Goal: Information Seeking & Learning: Learn about a topic

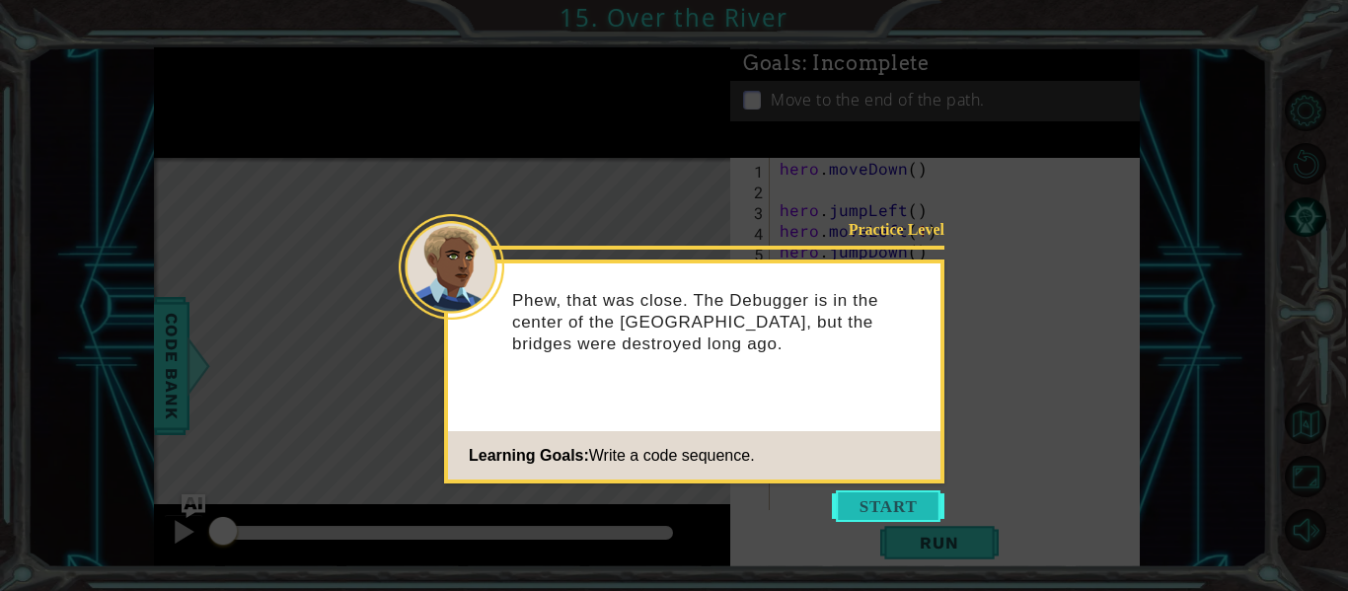
click at [838, 498] on button "Start" at bounding box center [888, 506] width 113 height 32
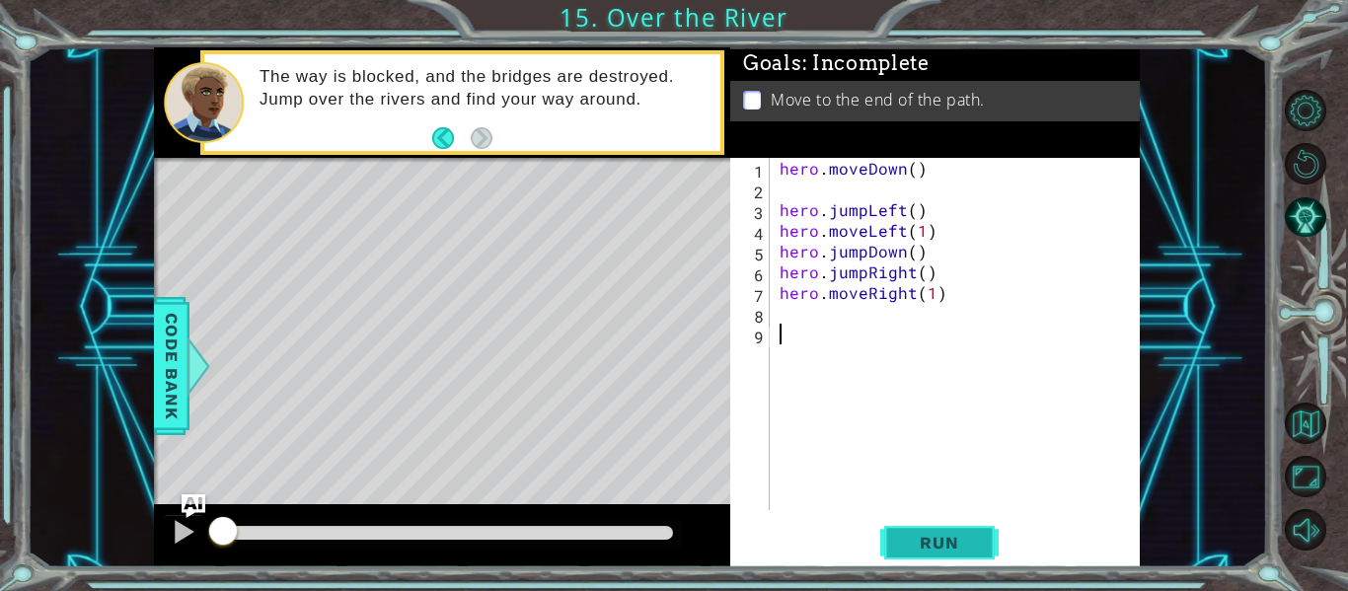
click at [913, 537] on span "Run" at bounding box center [939, 543] width 78 height 20
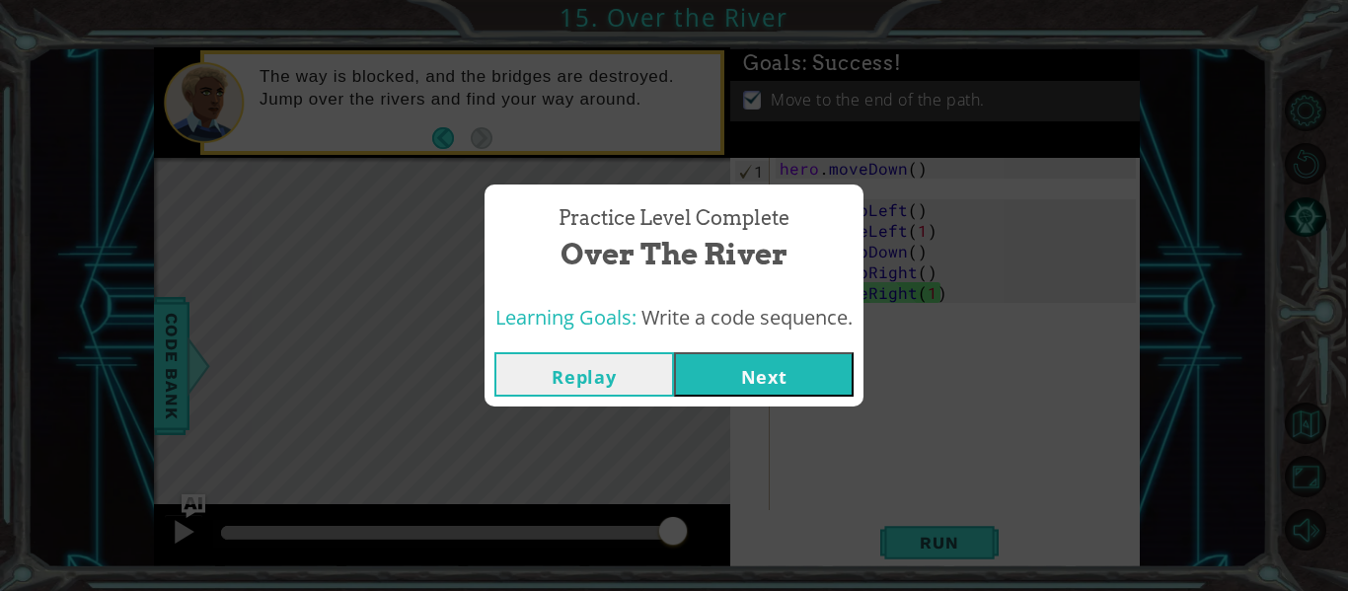
click at [761, 375] on button "Next" at bounding box center [764, 374] width 180 height 44
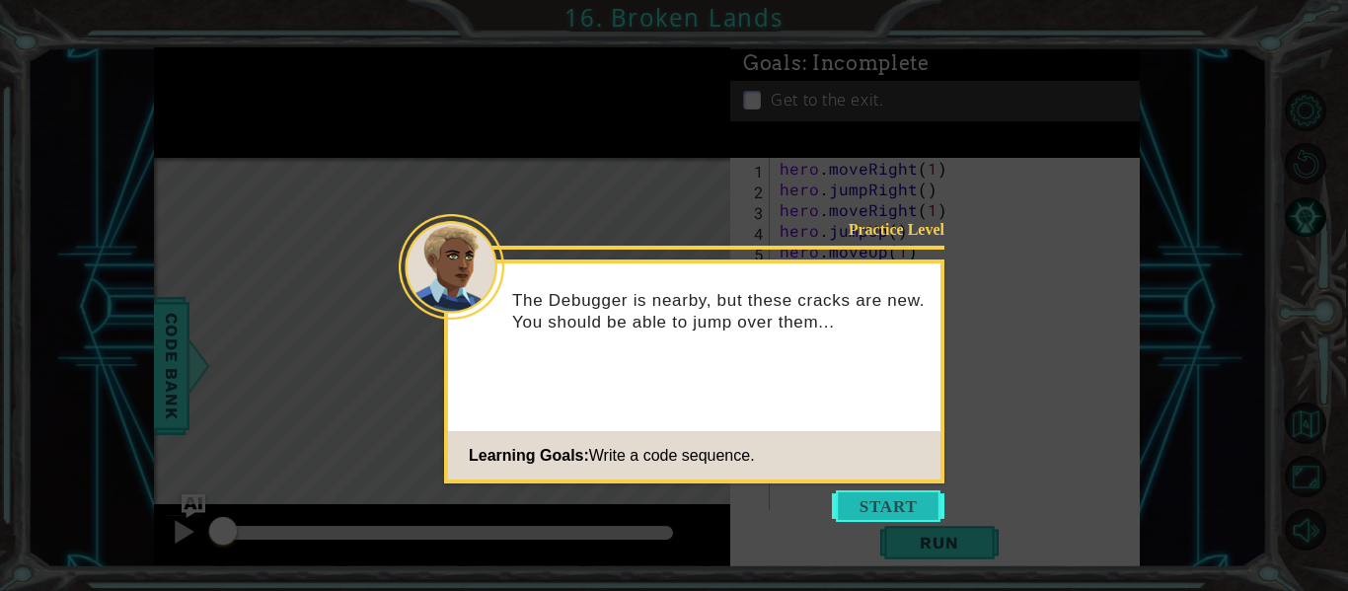
click at [865, 502] on button "Start" at bounding box center [888, 506] width 113 height 32
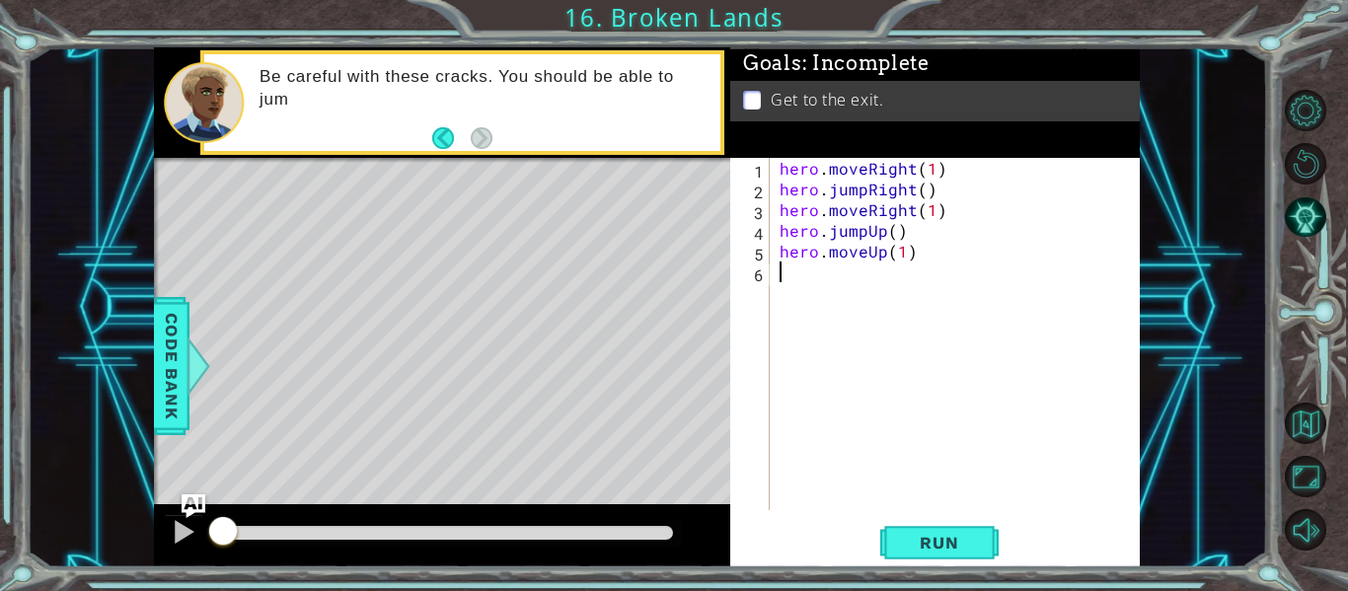
click at [940, 580] on div "1 ההההההההההההההההההההההההההההההההההההההההההההההההההההההההההההההההההההההההההההה…" at bounding box center [674, 295] width 1348 height 591
click at [922, 560] on button "Run" at bounding box center [939, 543] width 118 height 40
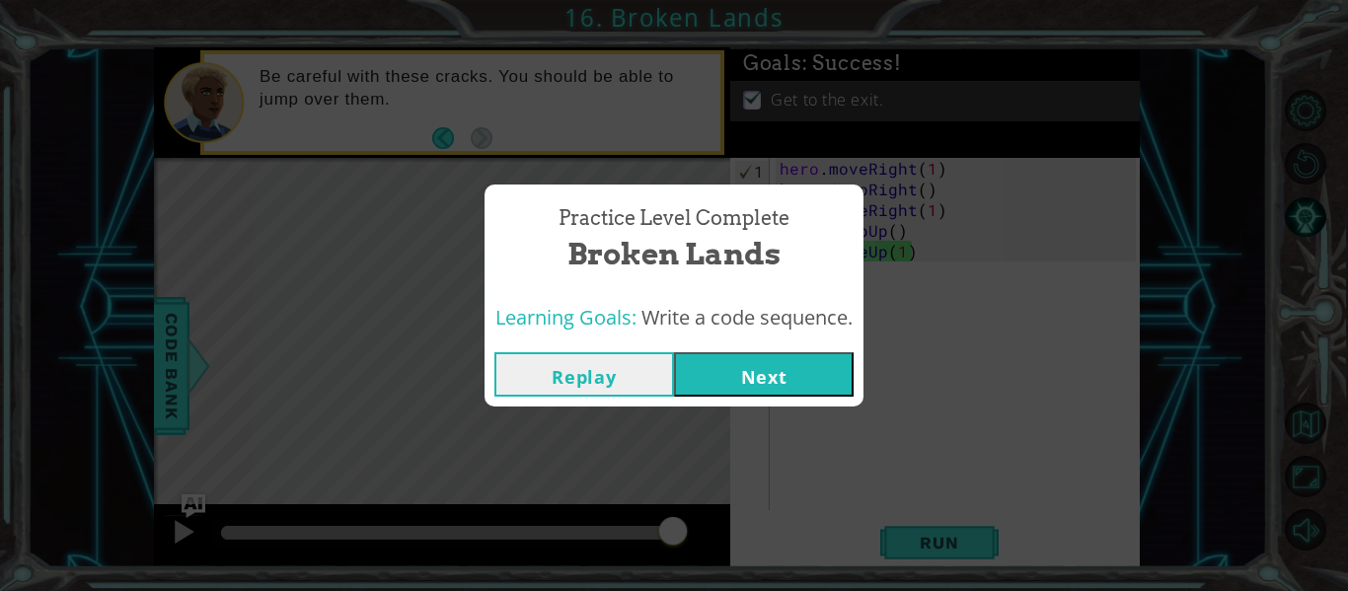
click at [730, 374] on button "Next" at bounding box center [764, 374] width 180 height 44
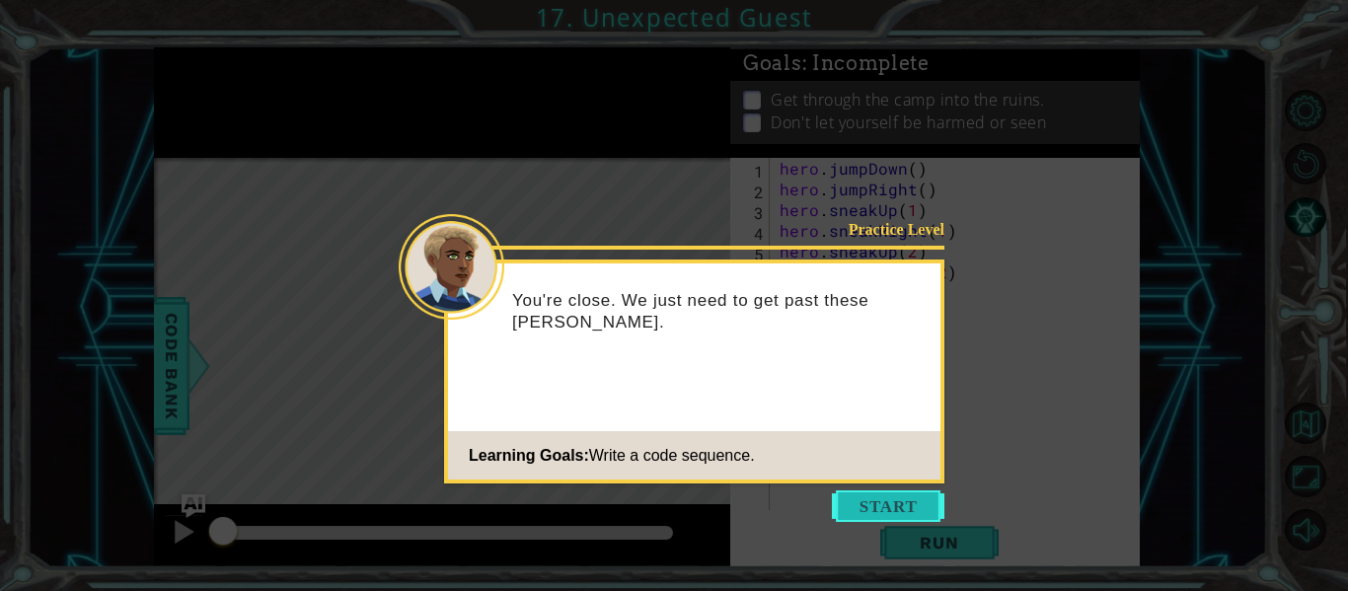
click at [877, 502] on button "Start" at bounding box center [888, 506] width 113 height 32
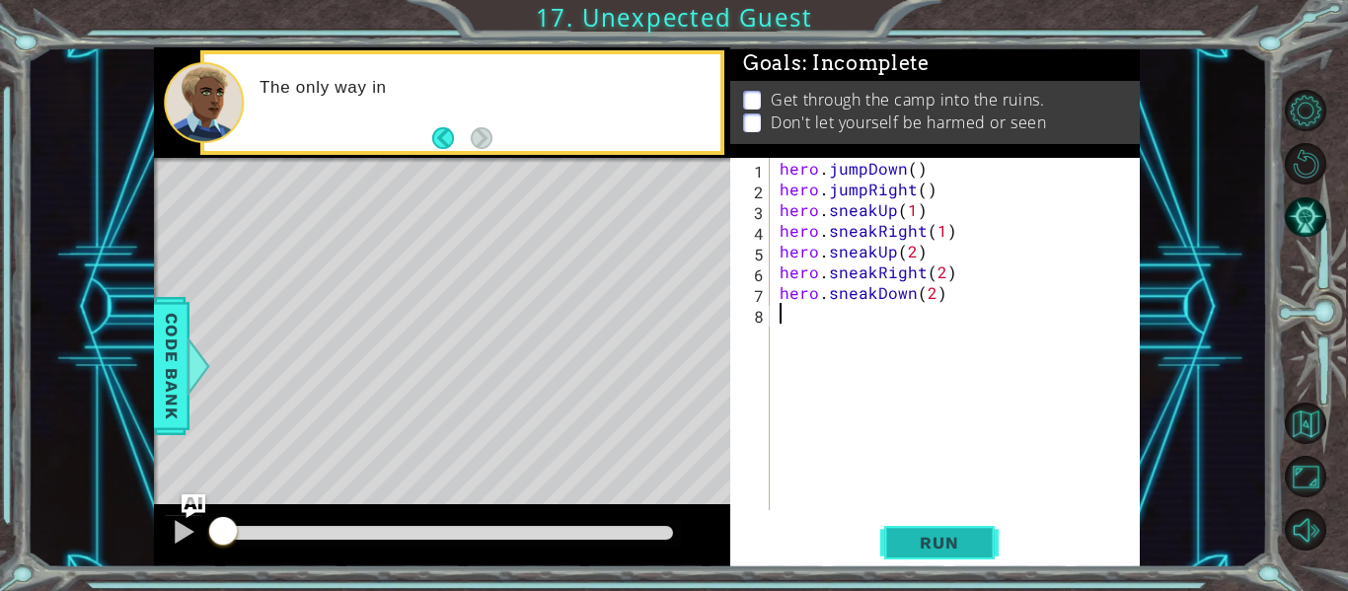
click at [926, 541] on span "Run" at bounding box center [939, 543] width 78 height 20
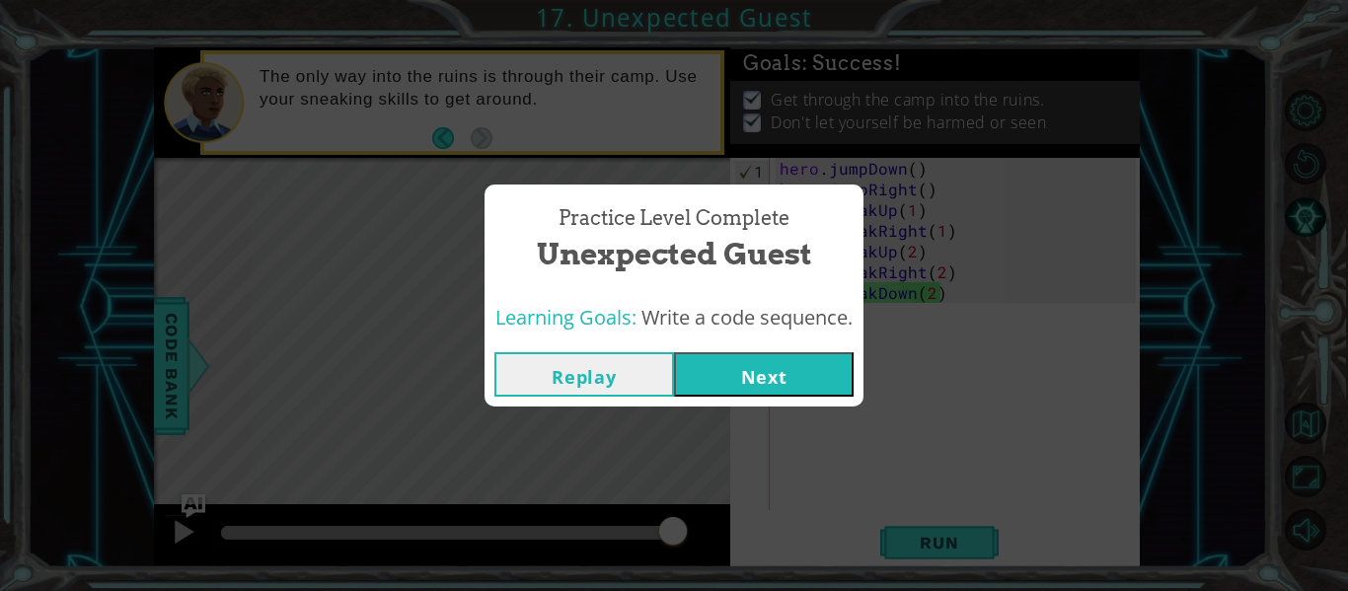
click at [739, 381] on button "Next" at bounding box center [764, 374] width 180 height 44
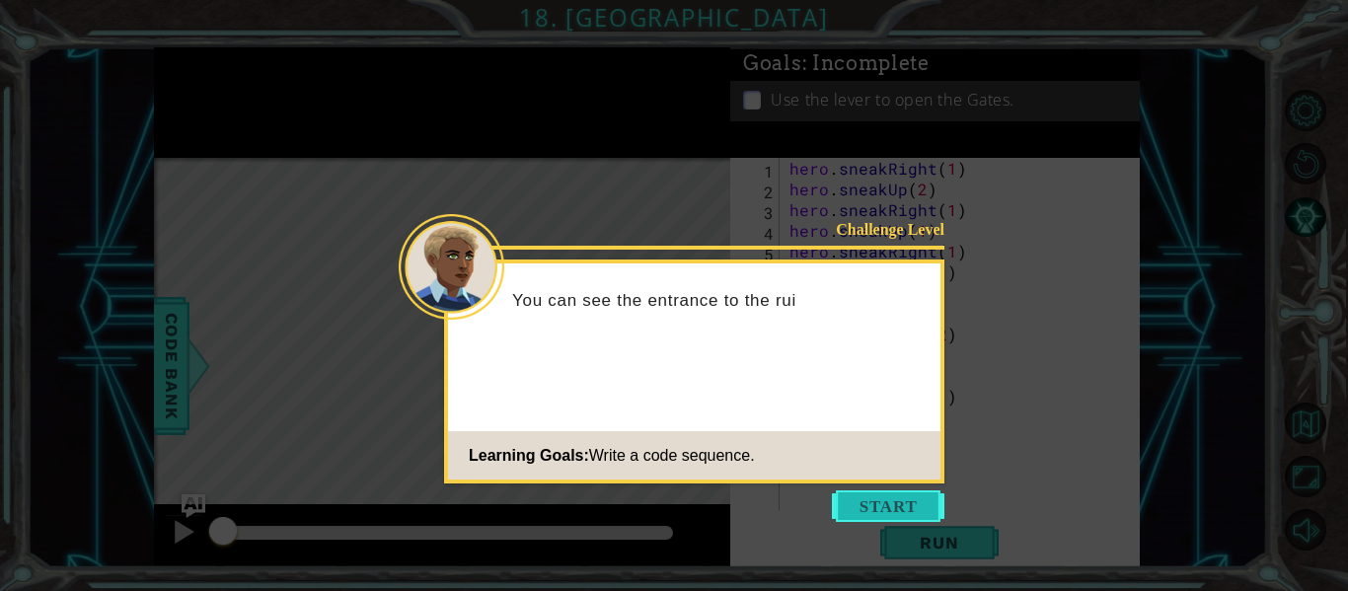
click at [883, 505] on button "Start" at bounding box center [888, 506] width 113 height 32
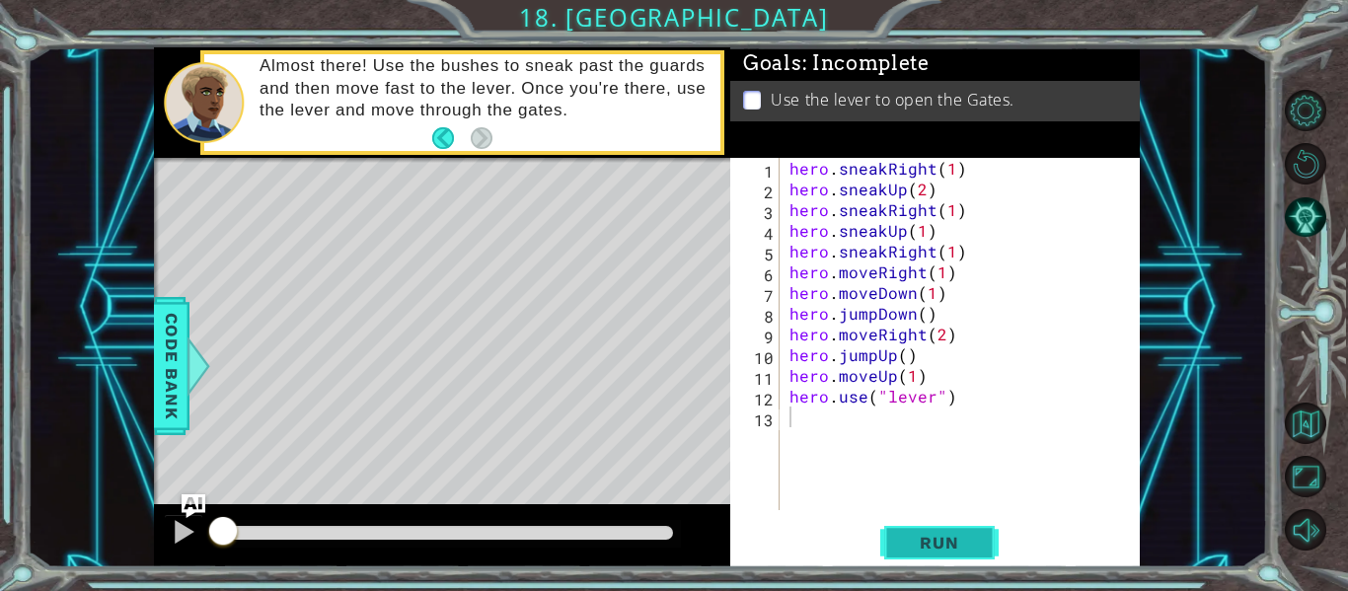
click at [929, 523] on button "Run" at bounding box center [939, 543] width 118 height 40
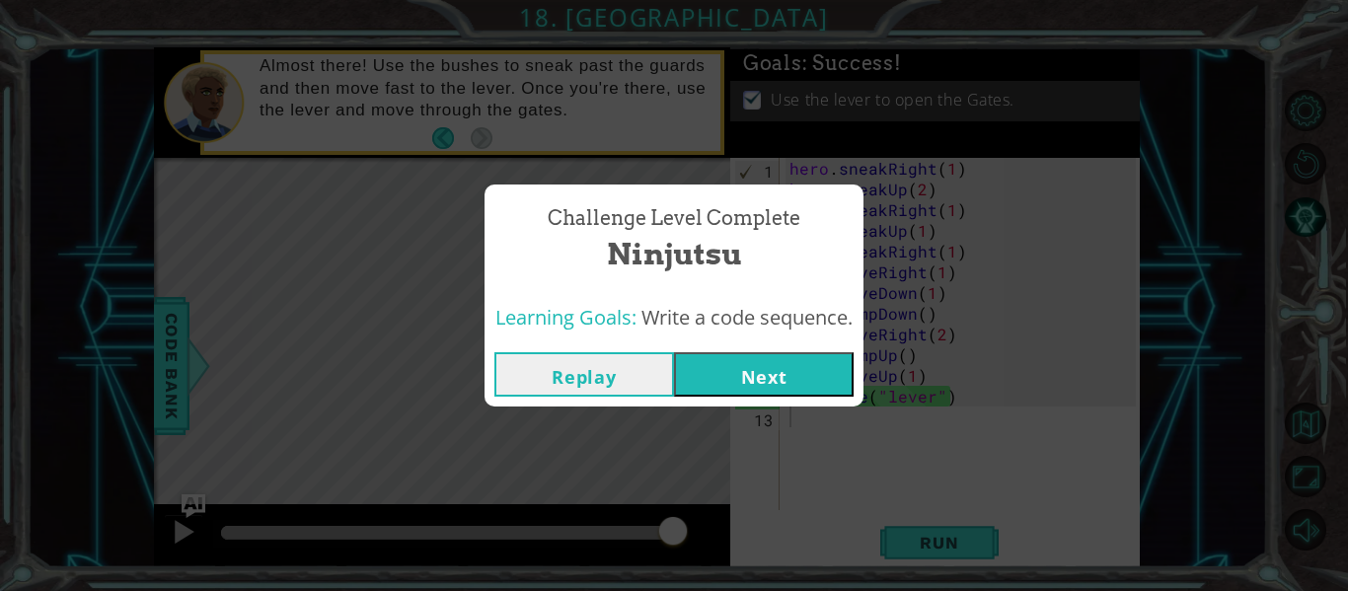
click at [743, 372] on button "Next" at bounding box center [764, 374] width 180 height 44
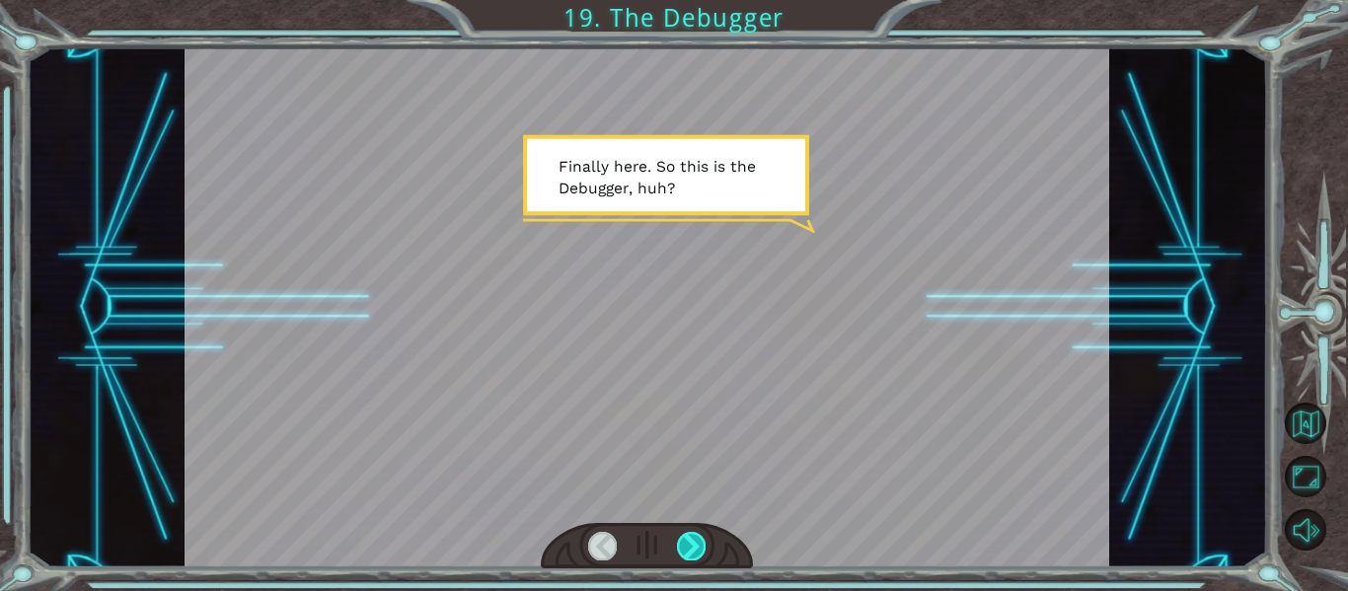
click at [694, 552] on div at bounding box center [691, 546] width 29 height 28
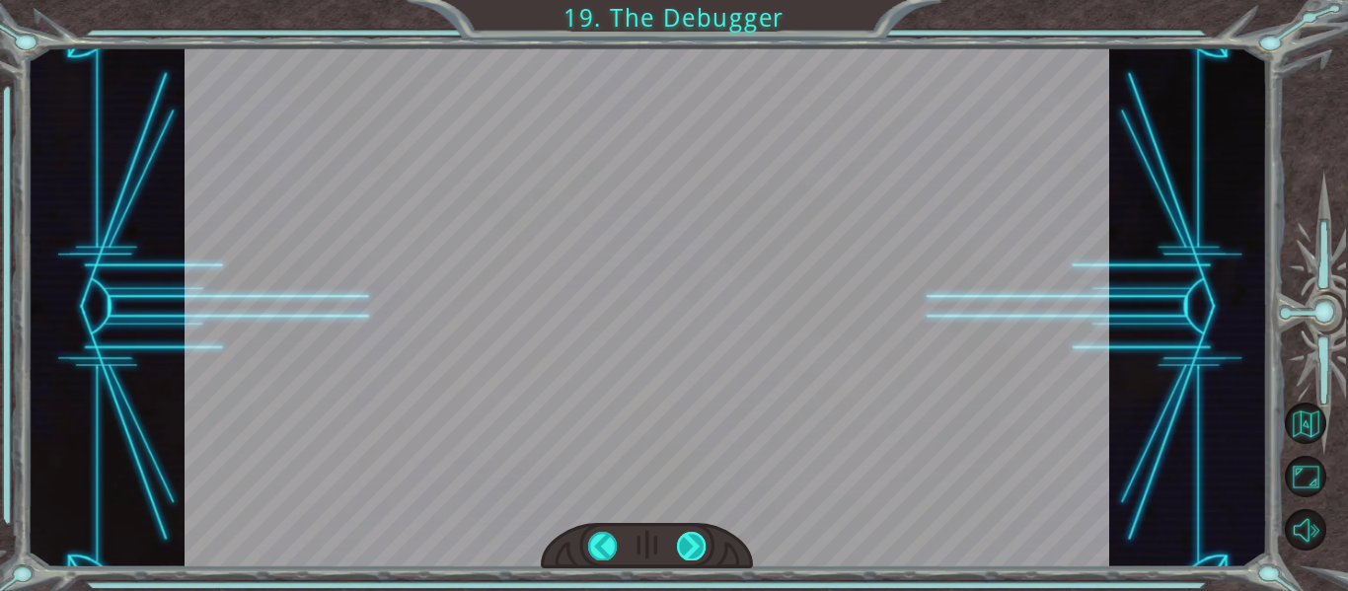
click at [695, 553] on div at bounding box center [691, 546] width 29 height 28
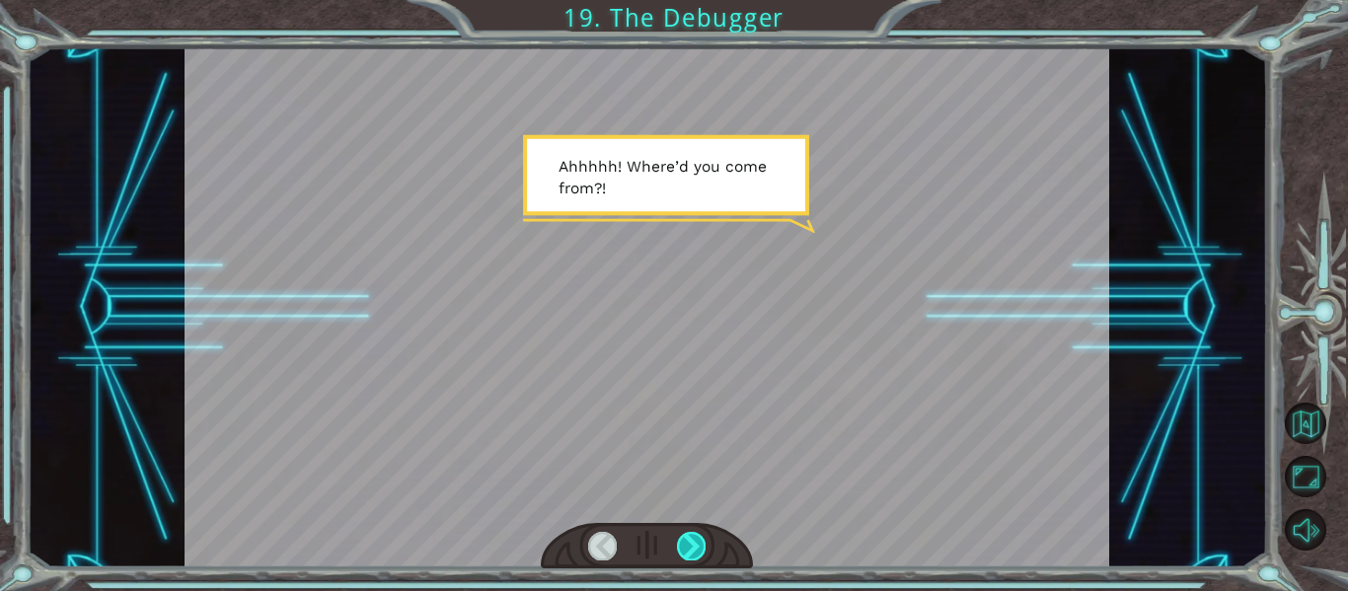
click at [693, 551] on div at bounding box center [691, 546] width 29 height 28
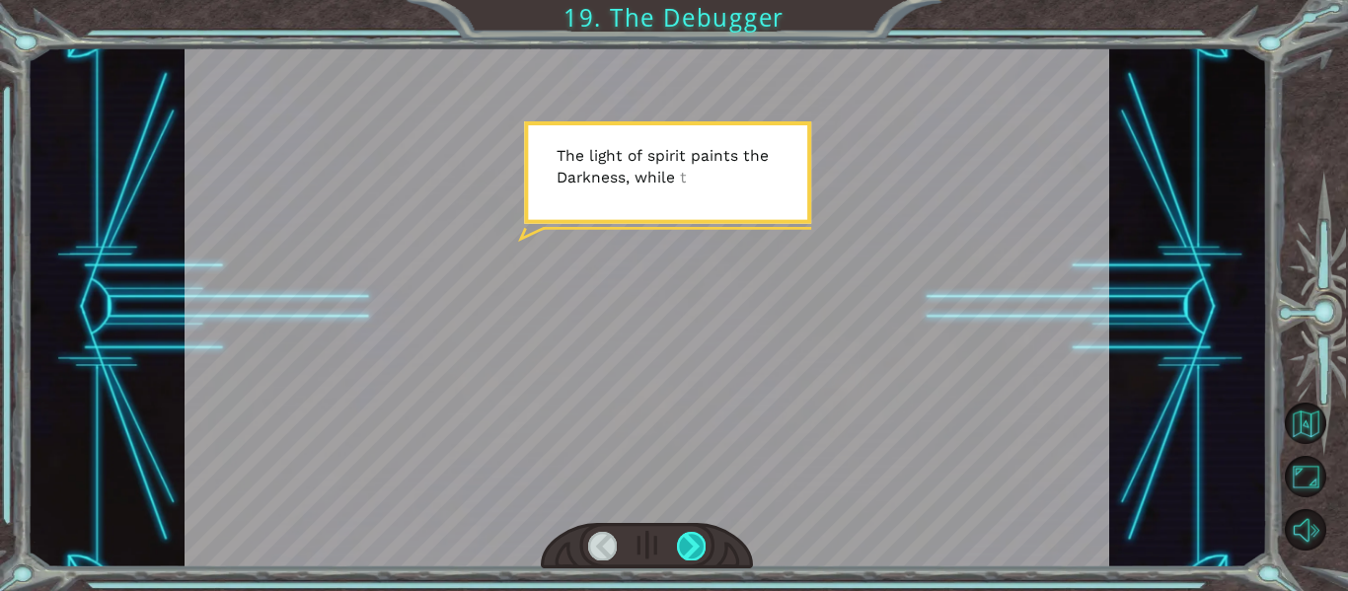
click at [693, 551] on div at bounding box center [691, 546] width 29 height 28
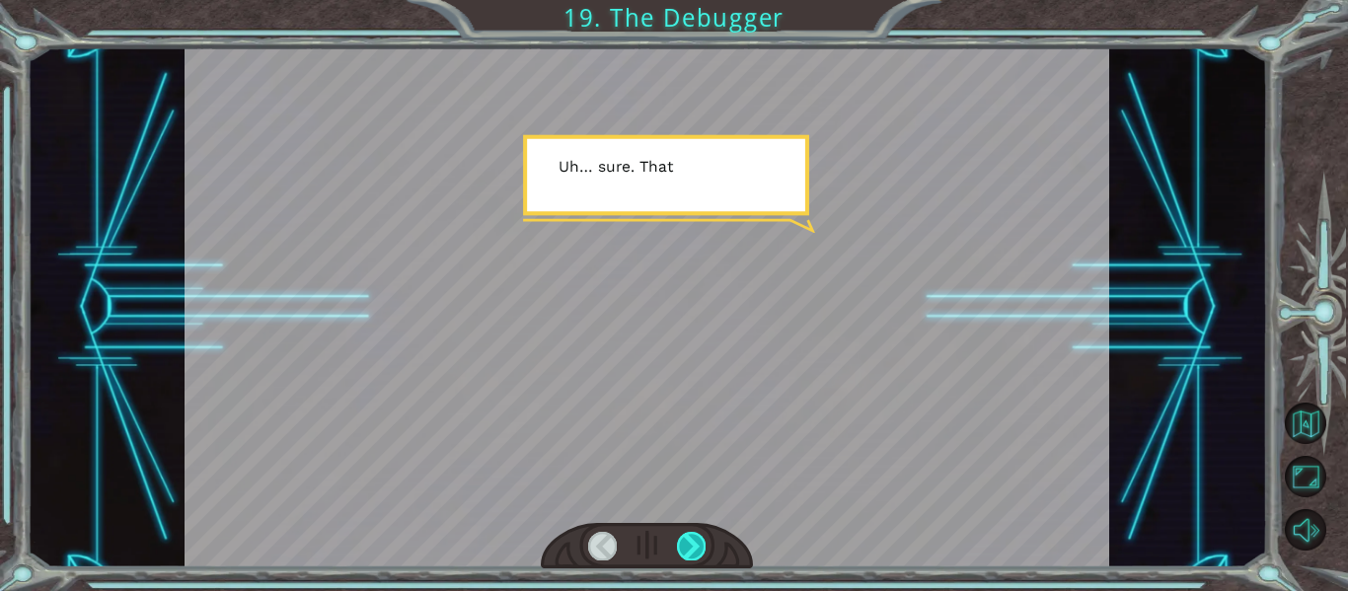
click at [694, 553] on div at bounding box center [691, 546] width 29 height 28
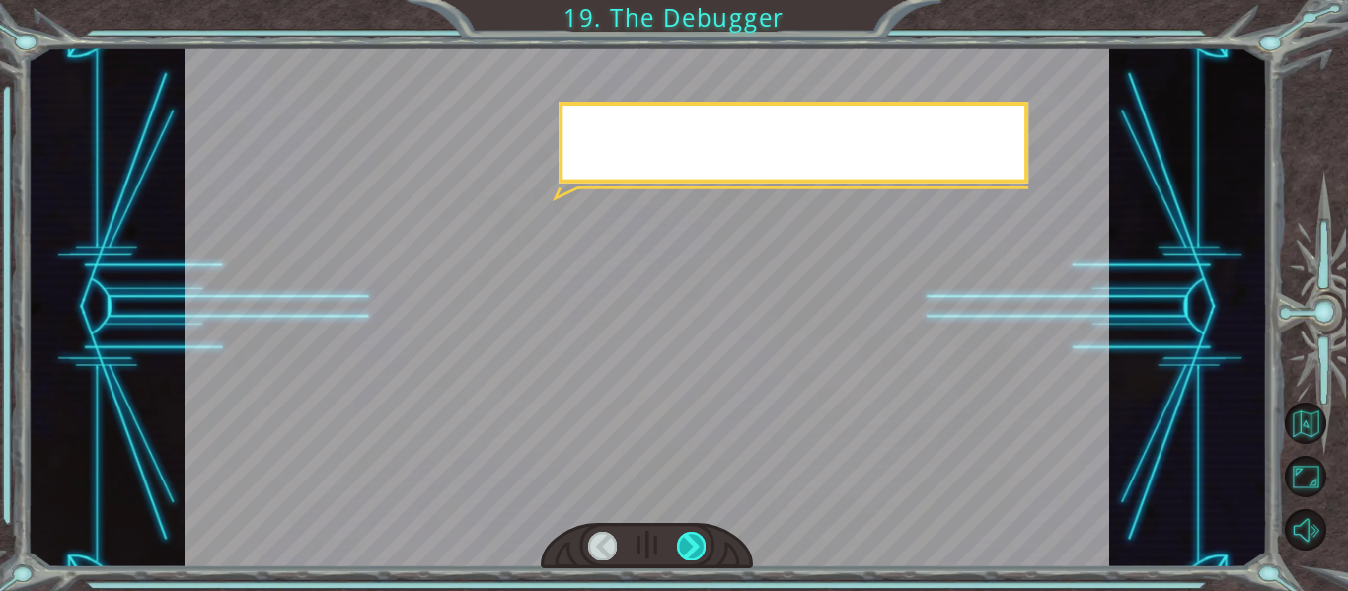
click at [694, 553] on div at bounding box center [691, 546] width 29 height 28
click at [692, 553] on div at bounding box center [691, 546] width 29 height 28
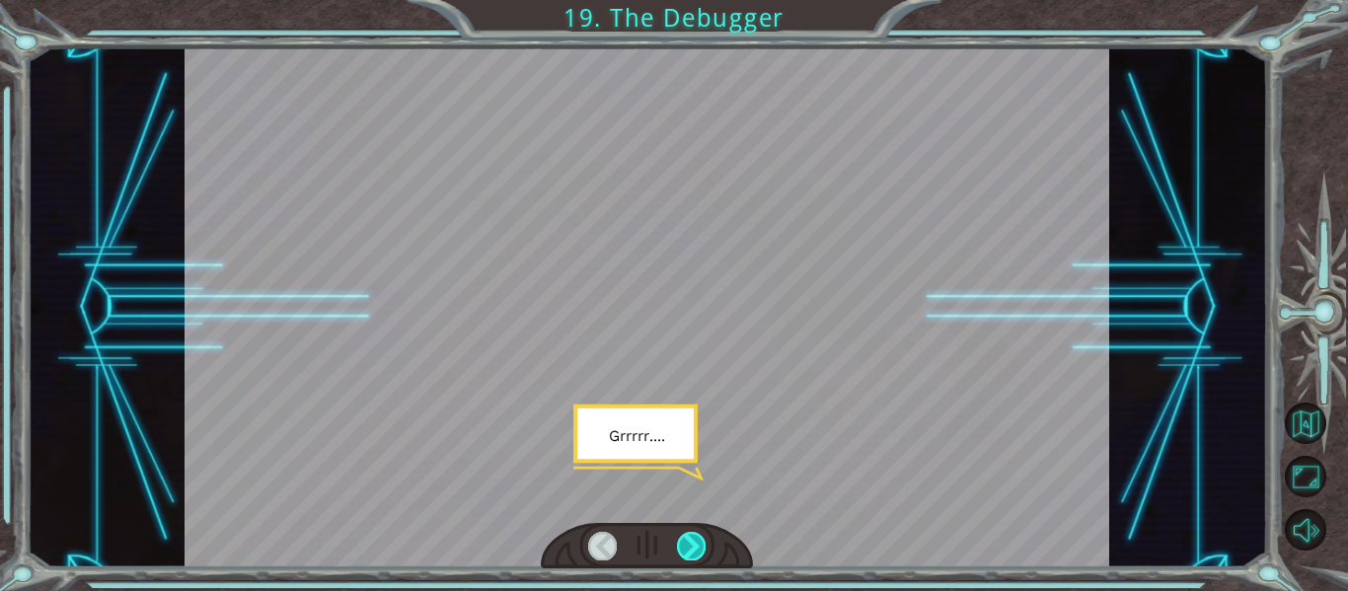
click at [696, 557] on div at bounding box center [691, 546] width 29 height 28
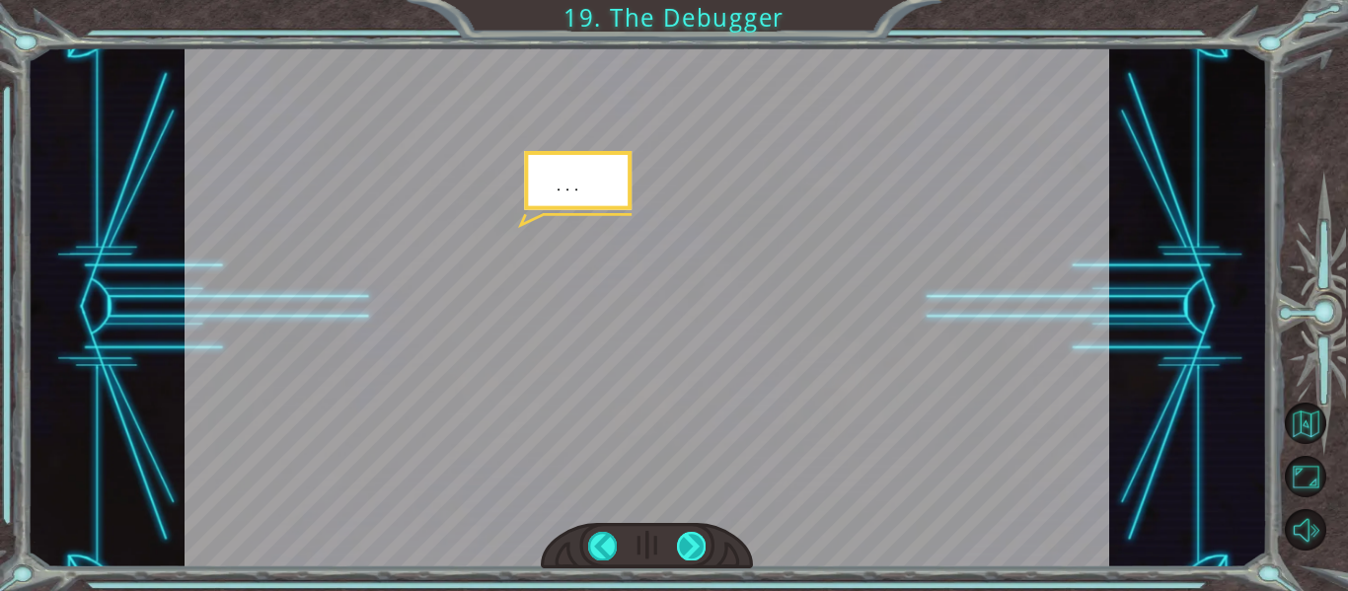
click at [696, 557] on div at bounding box center [691, 546] width 29 height 28
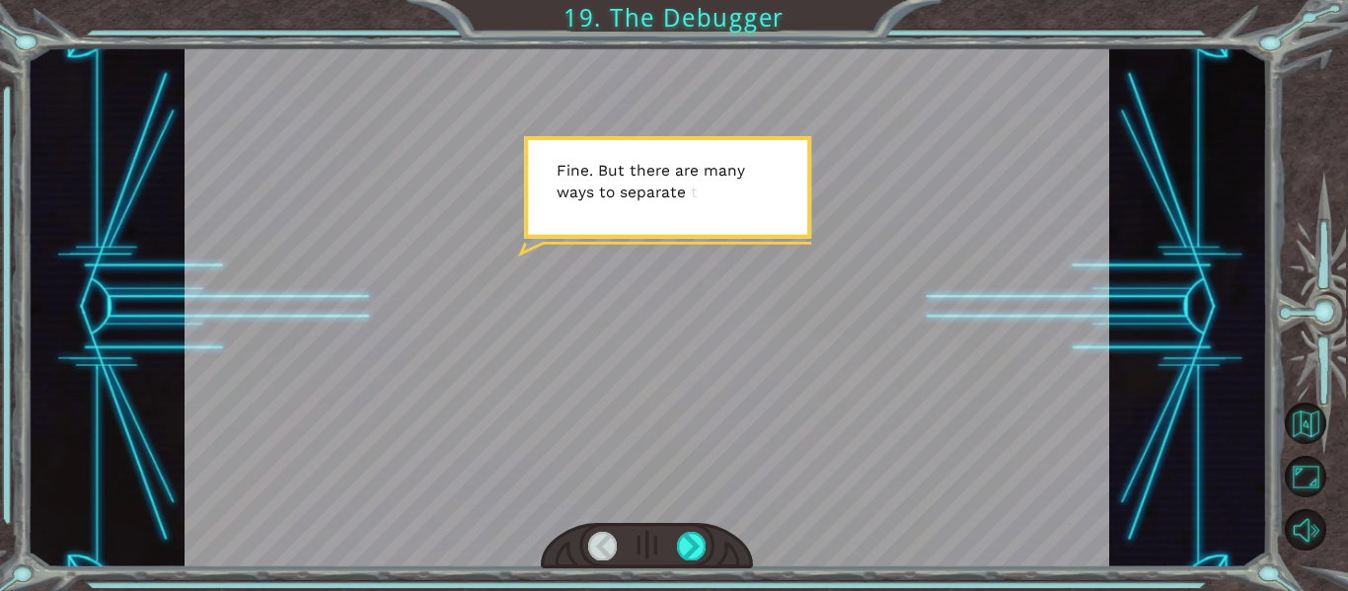
click at [699, 562] on div at bounding box center [647, 546] width 213 height 46
click at [700, 561] on div at bounding box center [647, 546] width 213 height 46
click at [695, 559] on div at bounding box center [691, 546] width 29 height 28
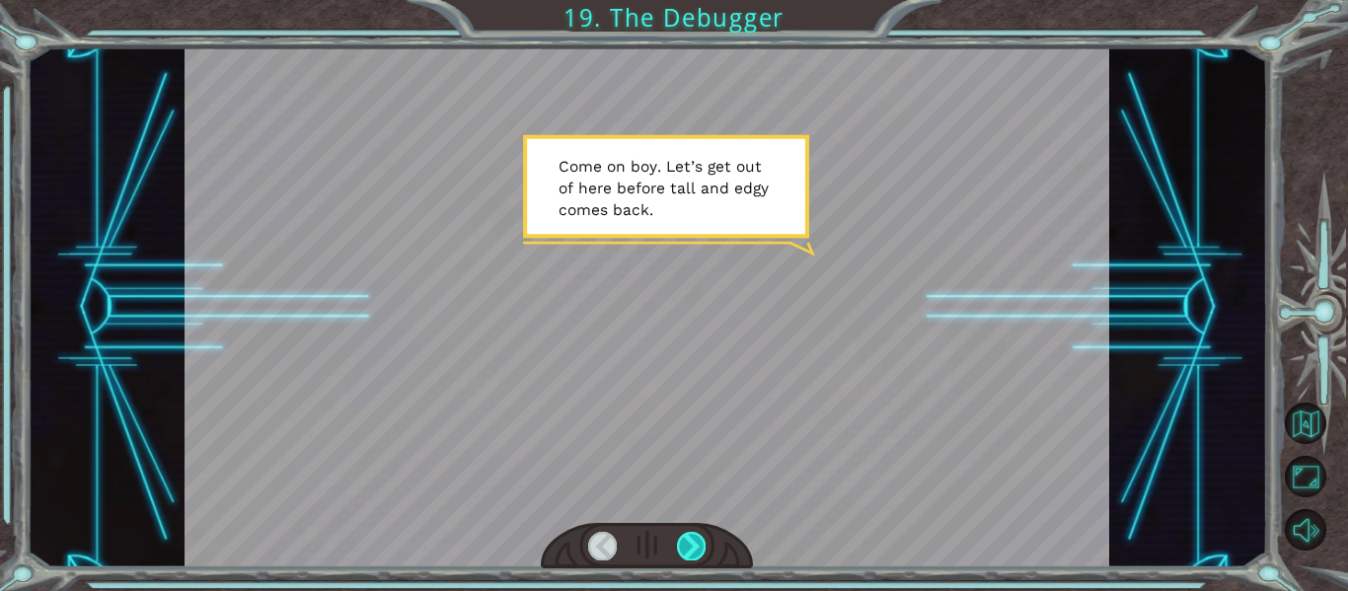
click at [698, 559] on div at bounding box center [691, 546] width 29 height 28
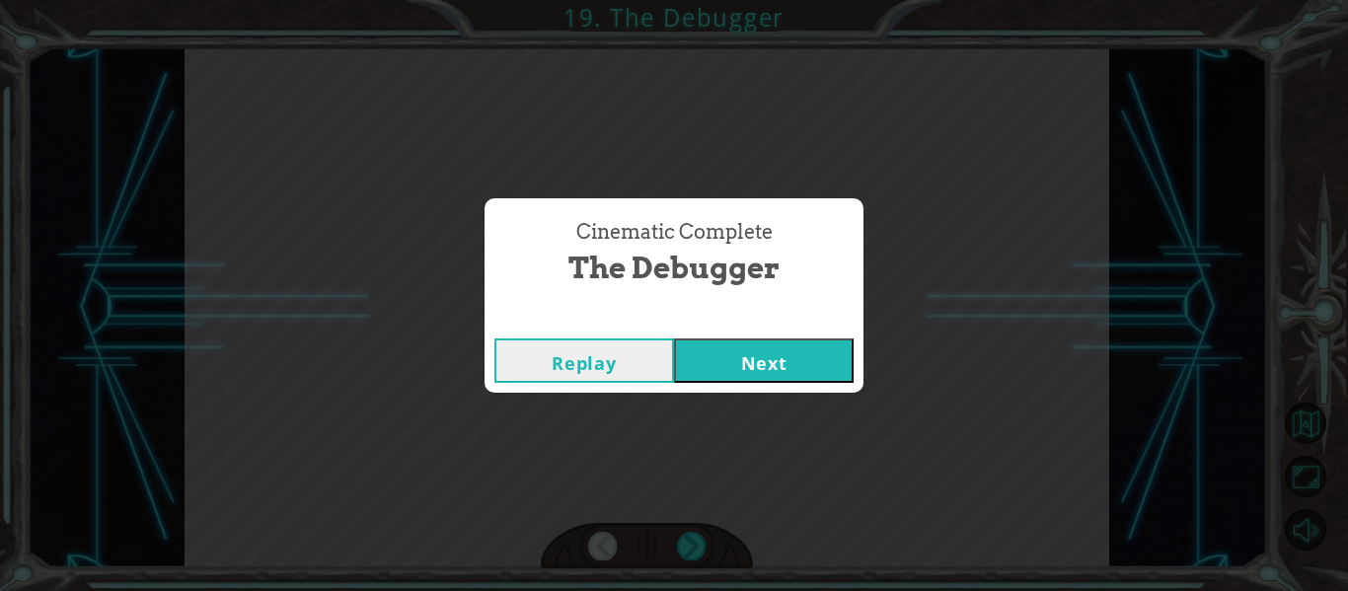
click at [783, 374] on button "Next" at bounding box center [764, 360] width 180 height 44
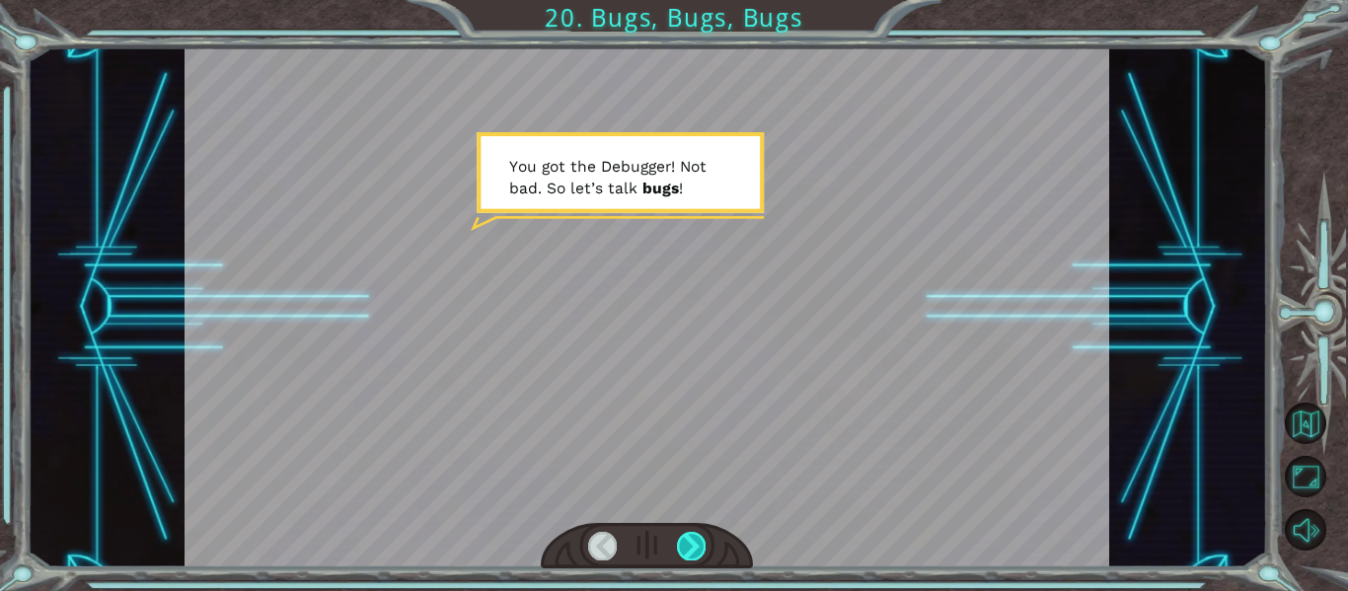
click at [694, 539] on div at bounding box center [691, 546] width 29 height 28
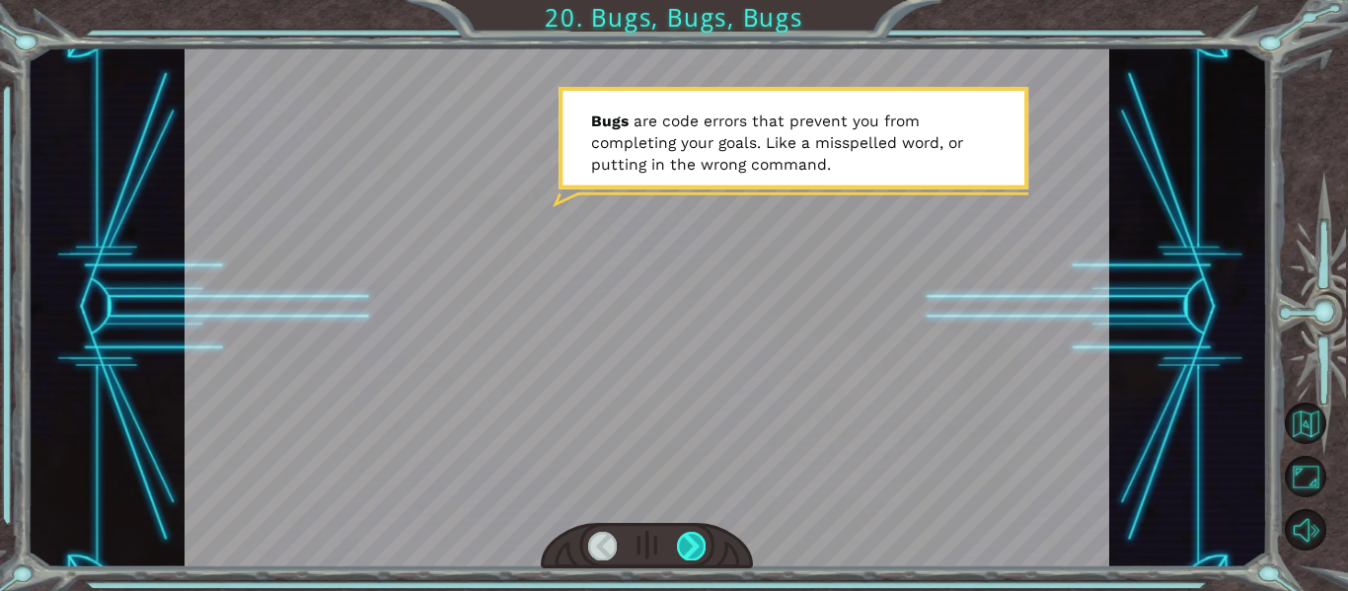
click at [694, 539] on div at bounding box center [691, 546] width 29 height 28
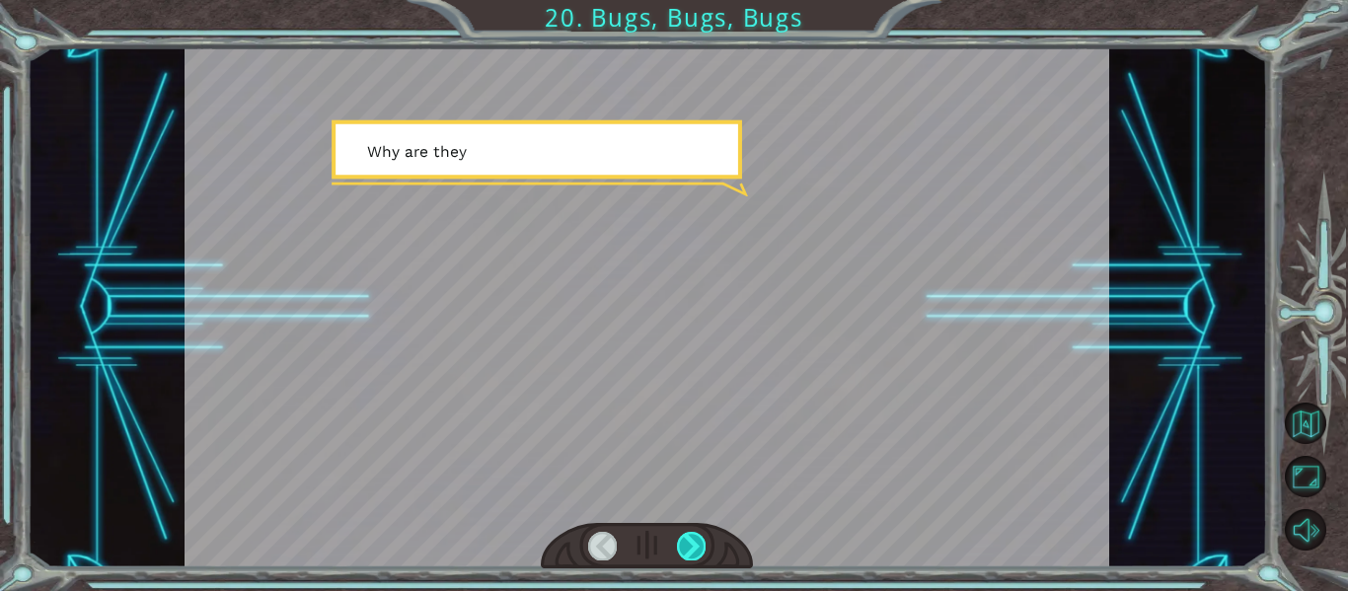
click at [694, 539] on div at bounding box center [691, 546] width 29 height 28
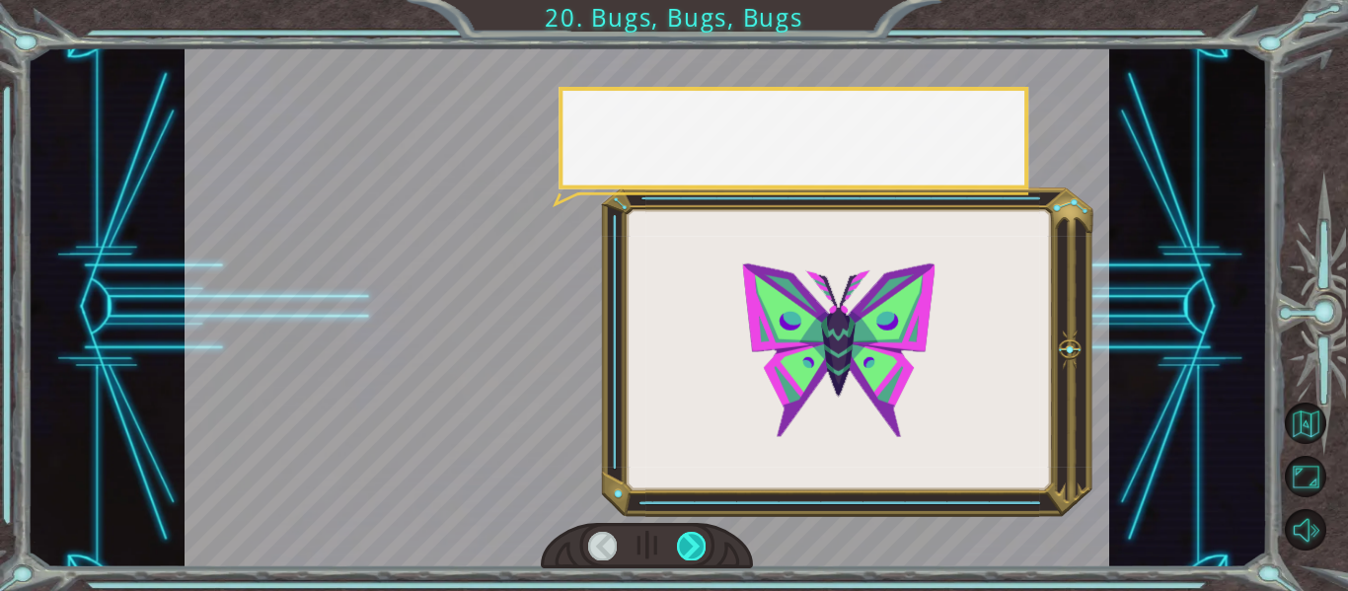
click at [694, 539] on div at bounding box center [691, 546] width 29 height 28
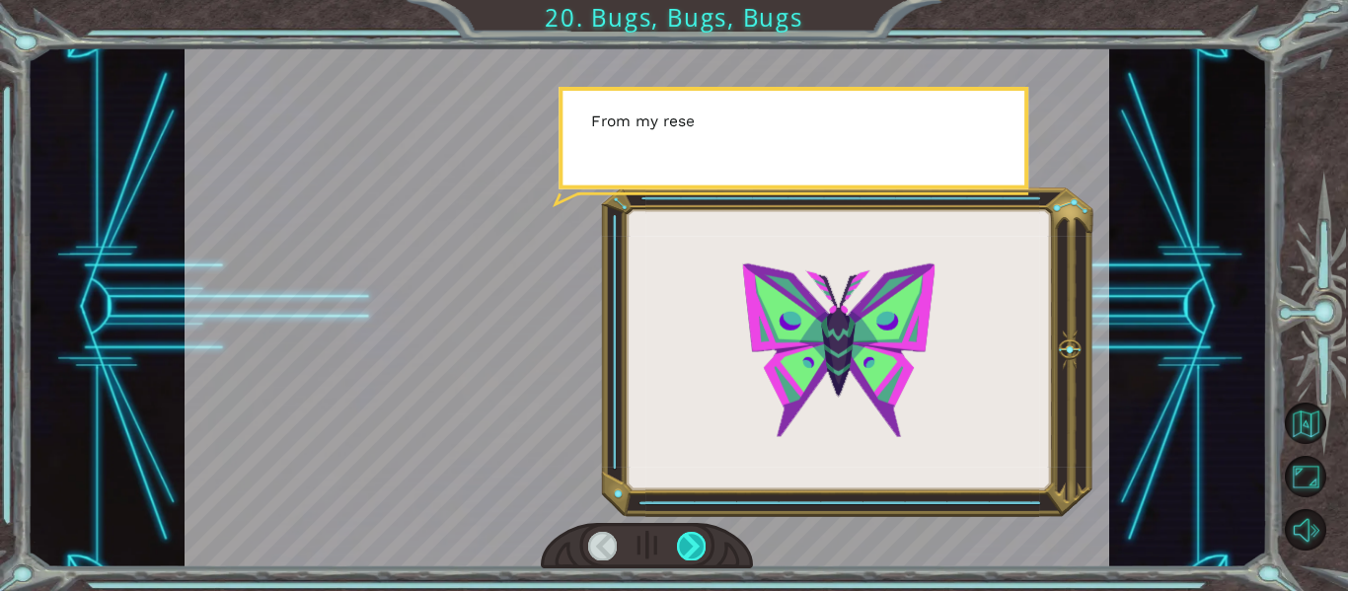
click at [694, 539] on div at bounding box center [691, 546] width 29 height 28
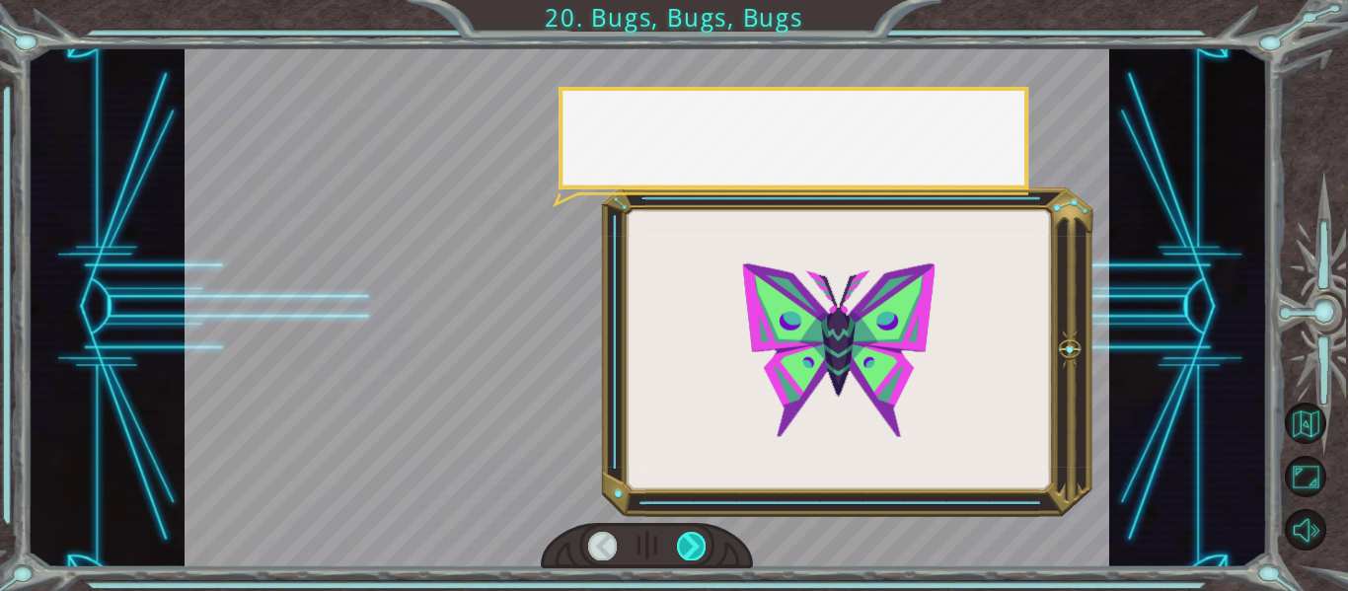
click at [694, 539] on div at bounding box center [691, 546] width 29 height 28
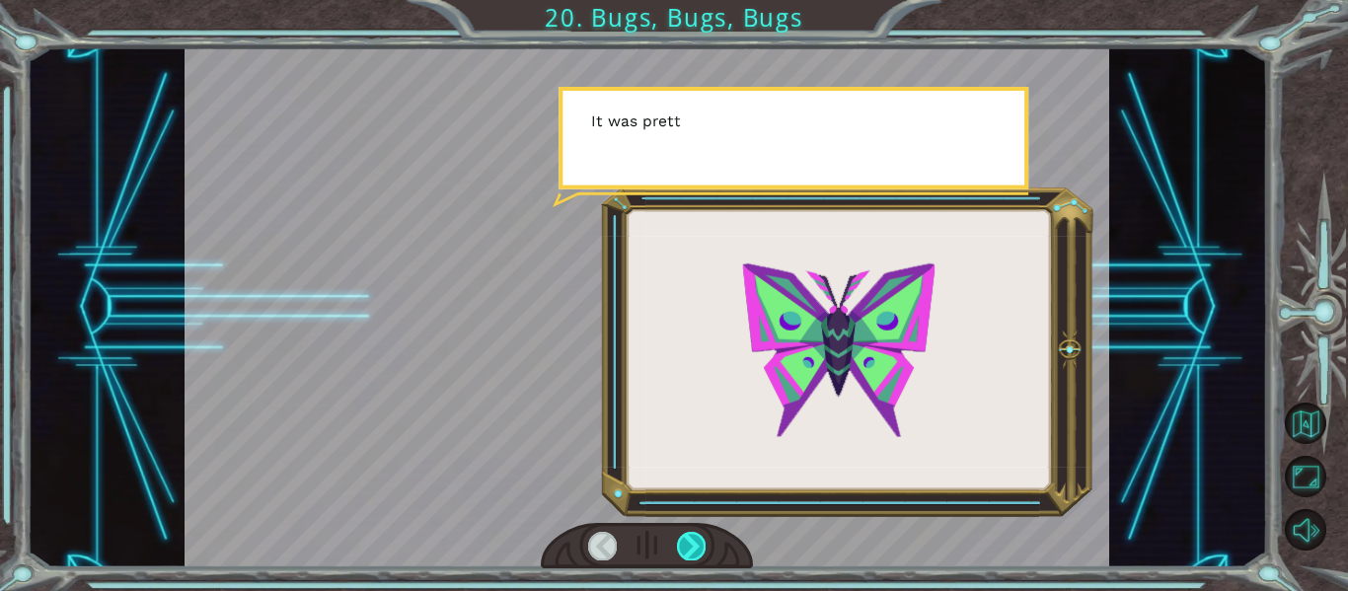
click at [694, 539] on div at bounding box center [691, 546] width 29 height 28
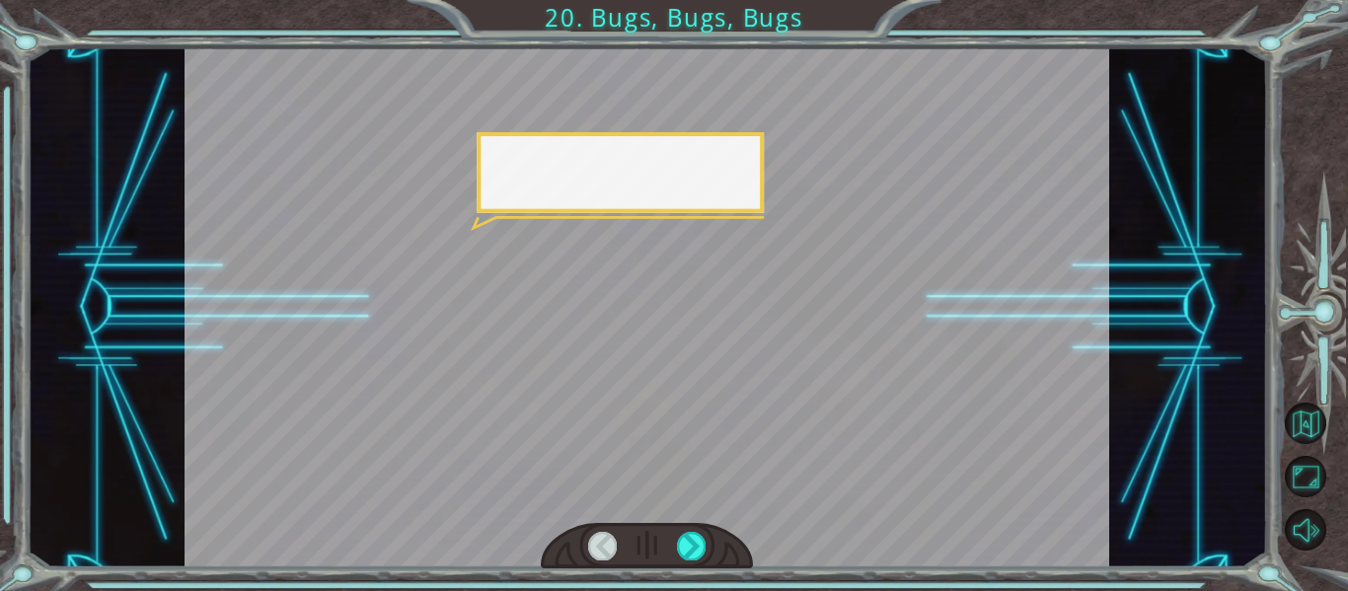
click at [709, 546] on div at bounding box center [647, 546] width 213 height 46
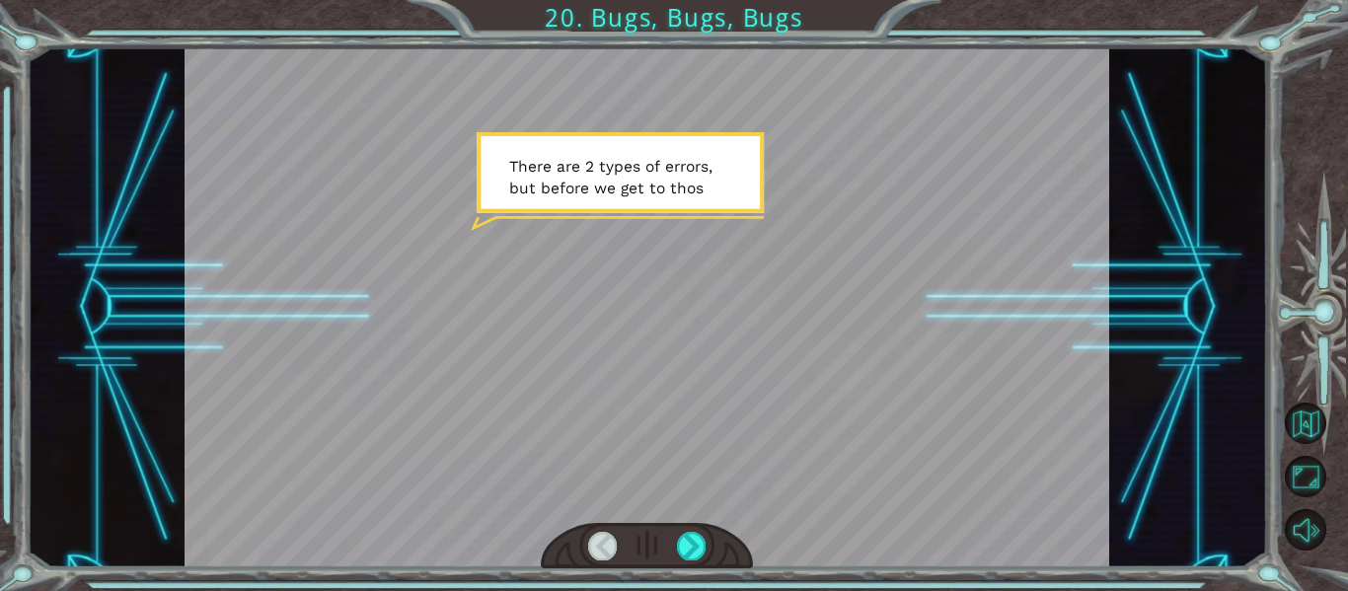
click at [713, 549] on div at bounding box center [647, 546] width 213 height 46
click at [698, 540] on div at bounding box center [691, 546] width 29 height 28
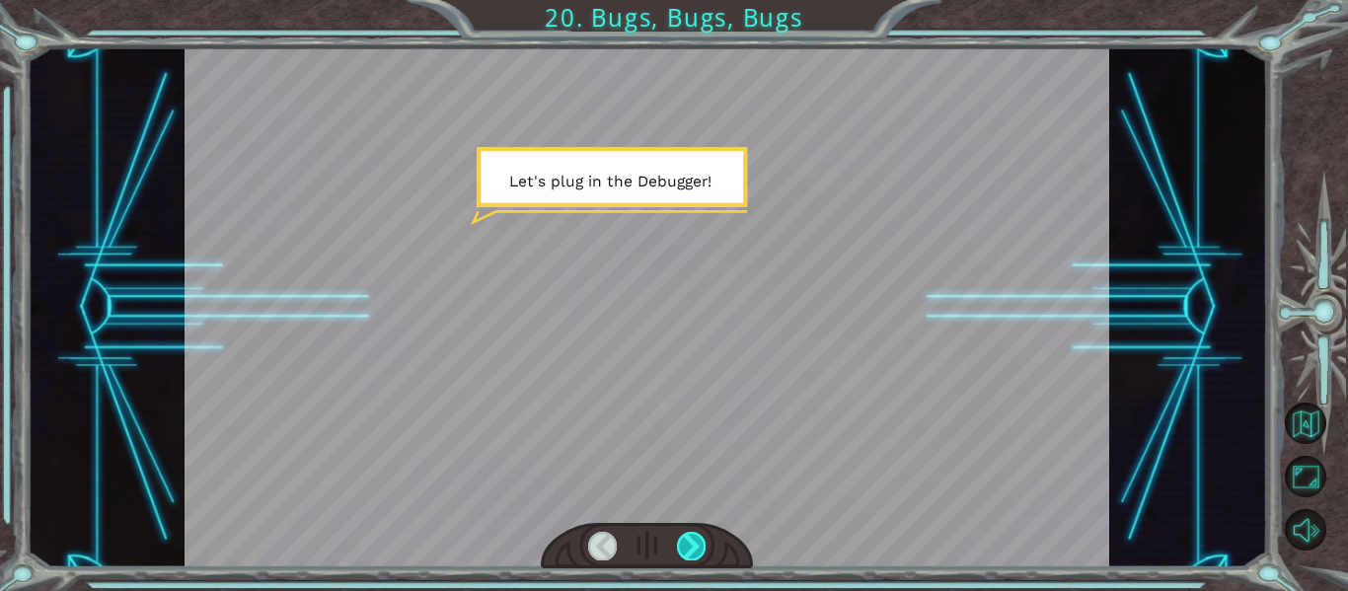
click at [698, 540] on div at bounding box center [691, 546] width 29 height 28
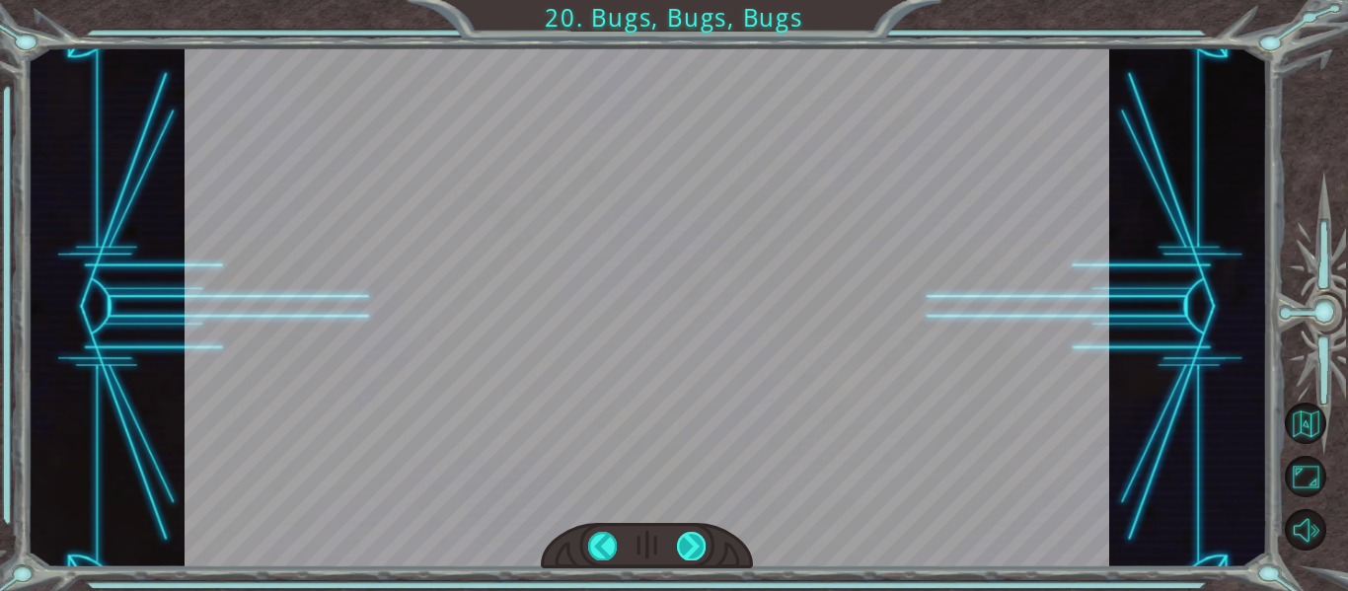
click at [697, 539] on div at bounding box center [691, 546] width 29 height 28
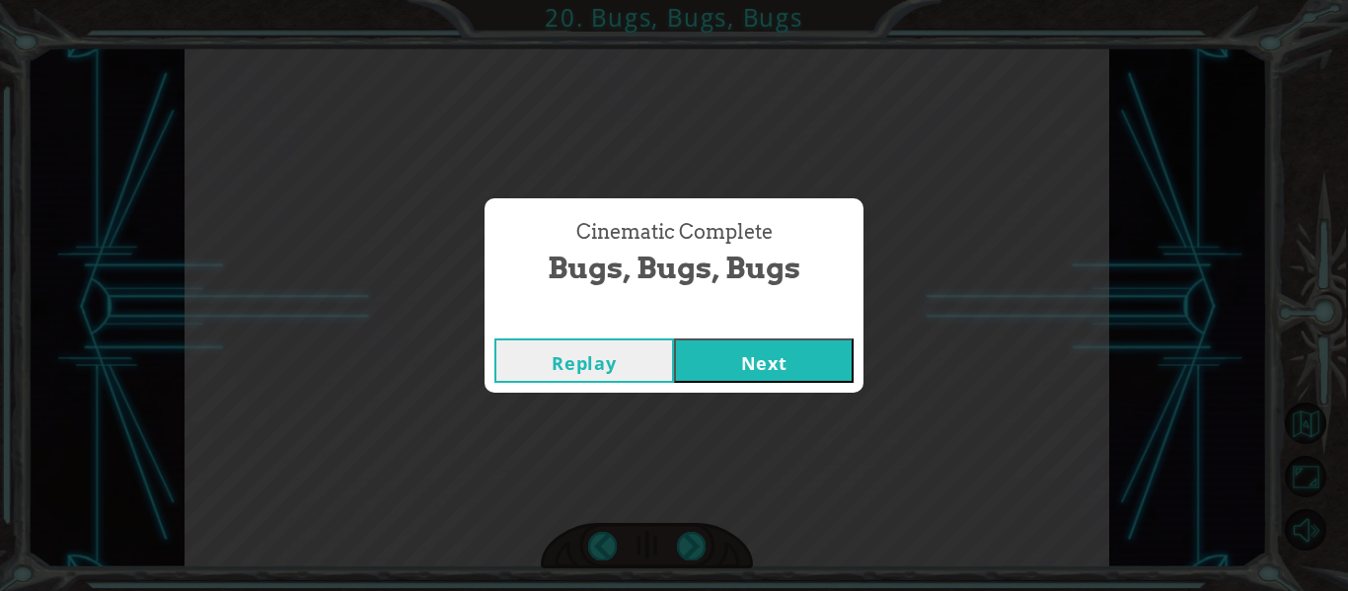
click at [771, 382] on button "Next" at bounding box center [764, 360] width 180 height 44
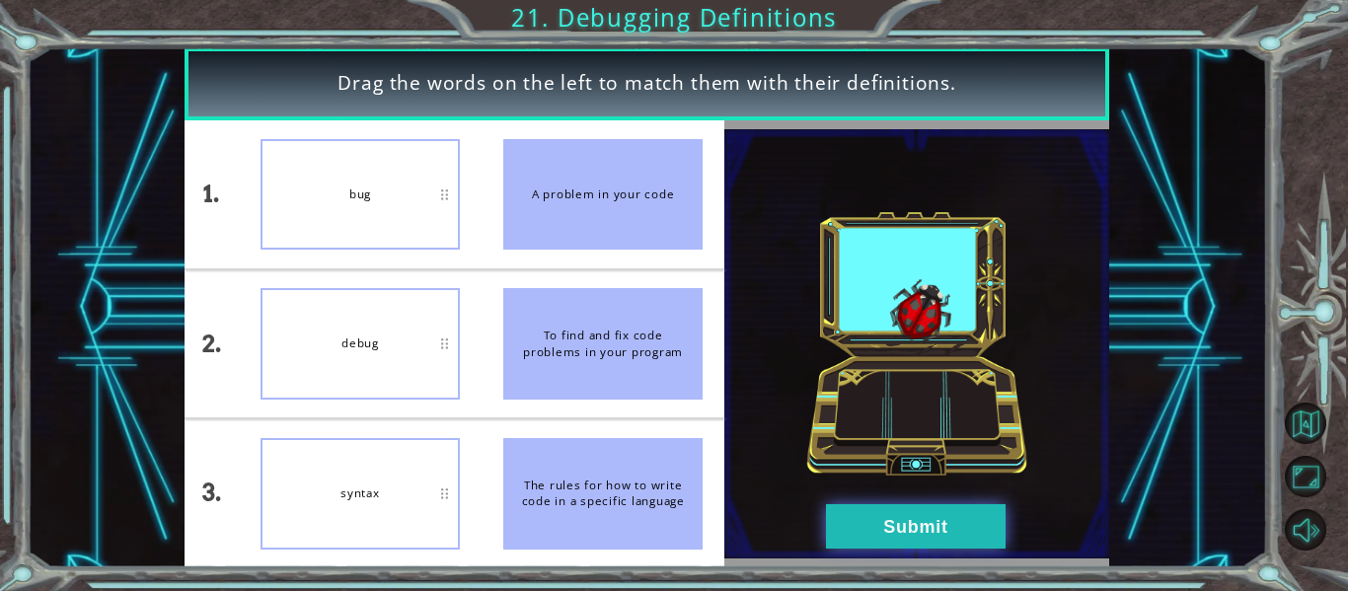
click at [918, 519] on button "Submit" at bounding box center [916, 526] width 180 height 44
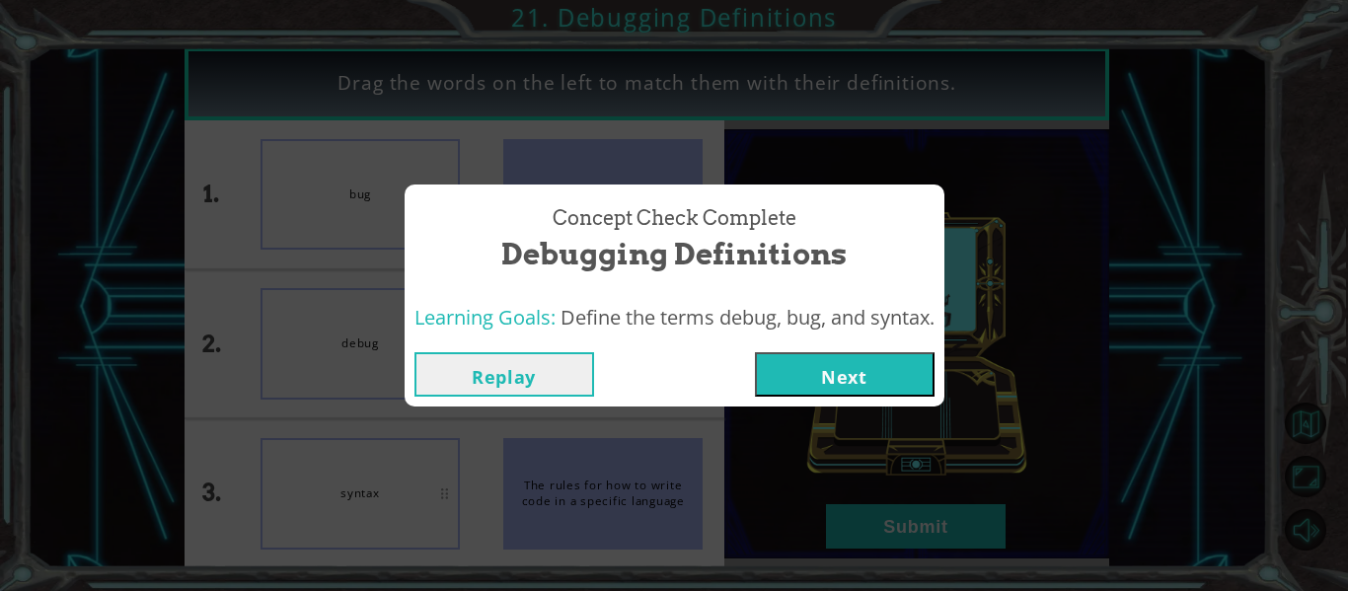
click at [838, 379] on button "Next" at bounding box center [845, 374] width 180 height 44
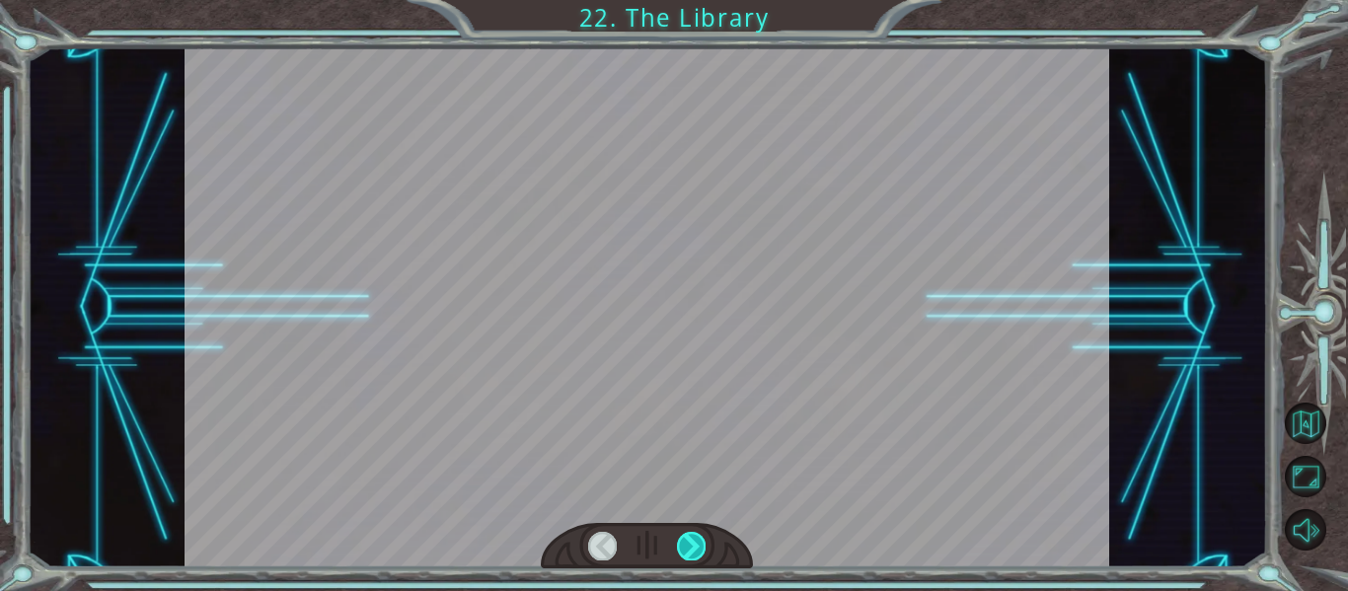
click at [696, 540] on div at bounding box center [691, 546] width 29 height 28
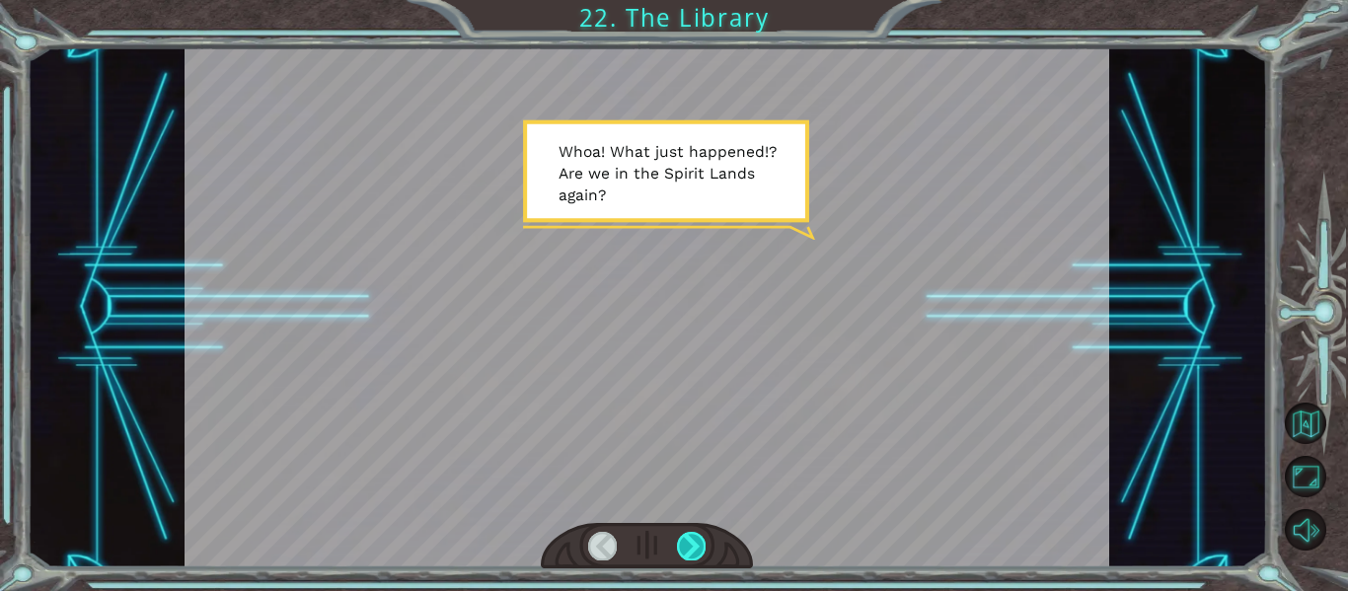
click at [696, 540] on div at bounding box center [691, 546] width 29 height 28
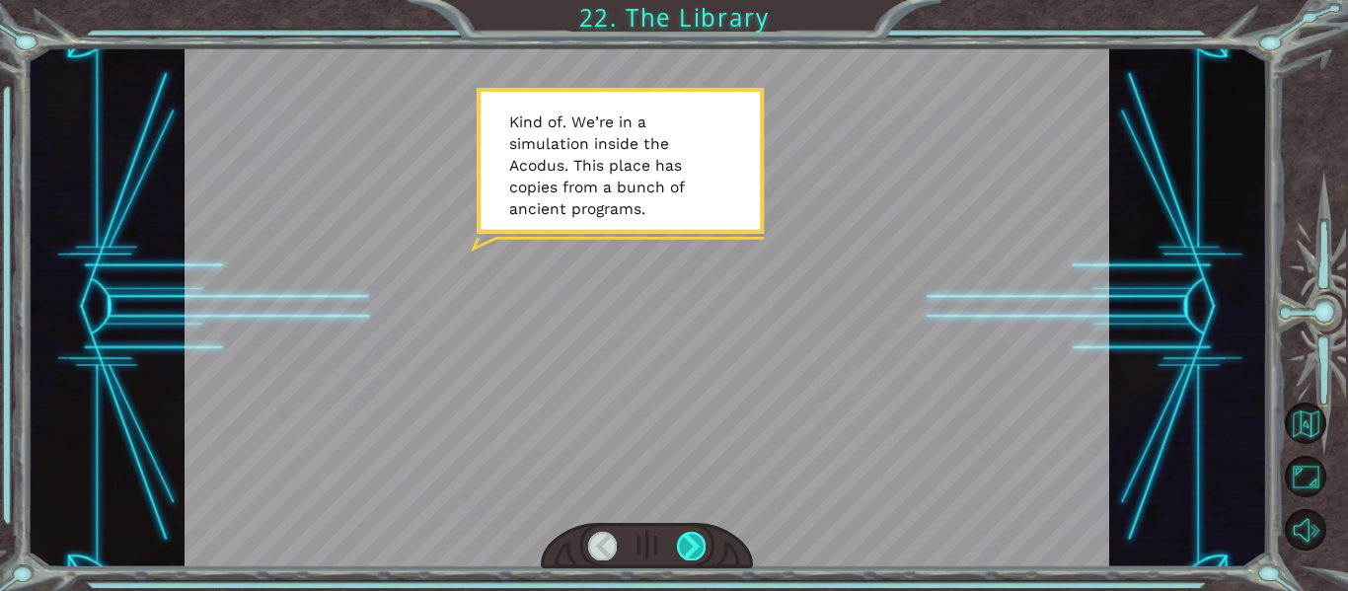
click at [701, 541] on div at bounding box center [691, 546] width 29 height 28
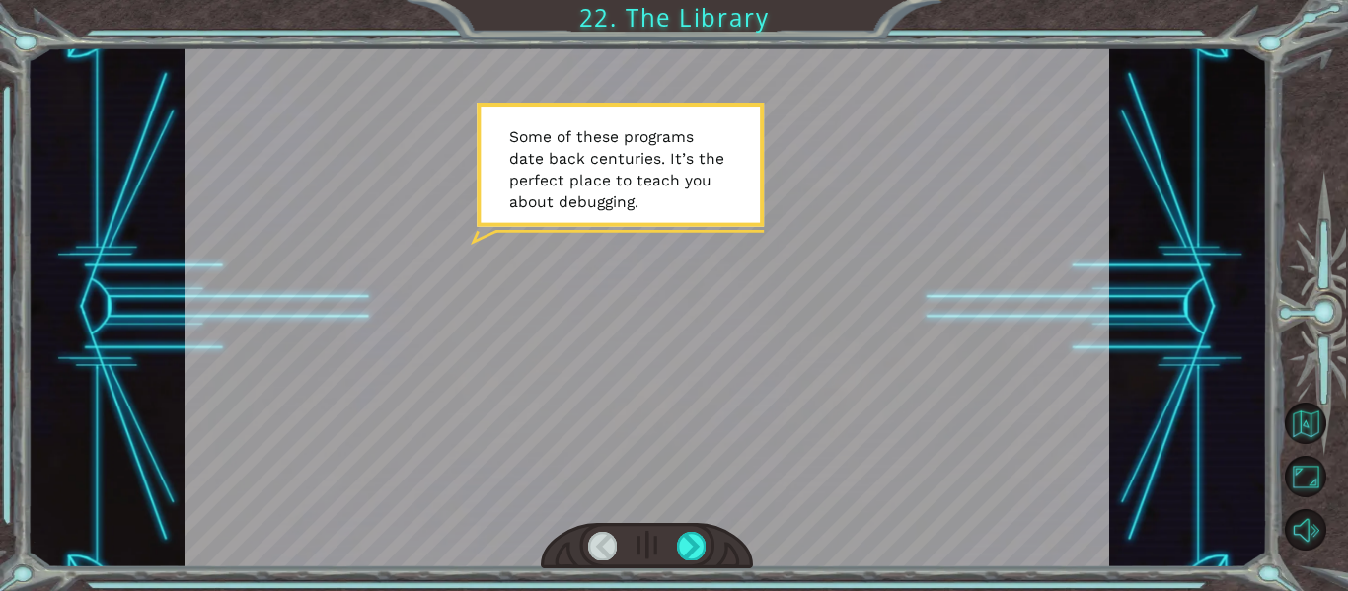
click at [708, 548] on div at bounding box center [647, 546] width 213 height 46
click at [694, 553] on div at bounding box center [691, 546] width 29 height 28
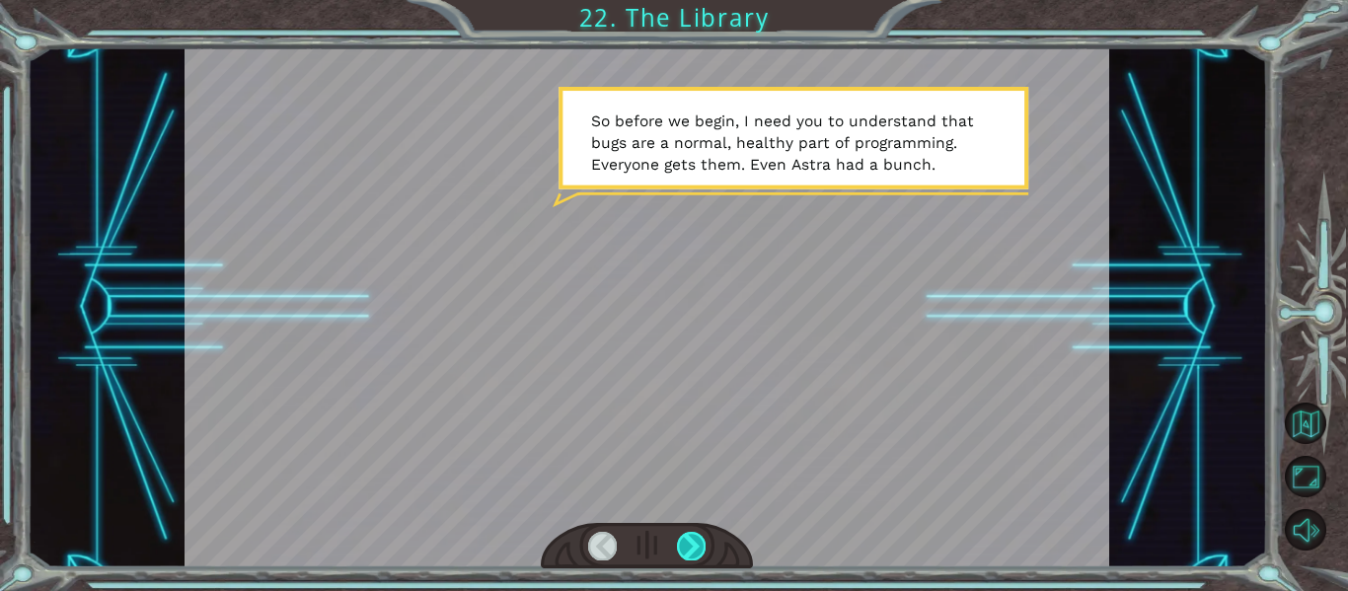
click at [690, 550] on div at bounding box center [691, 546] width 29 height 28
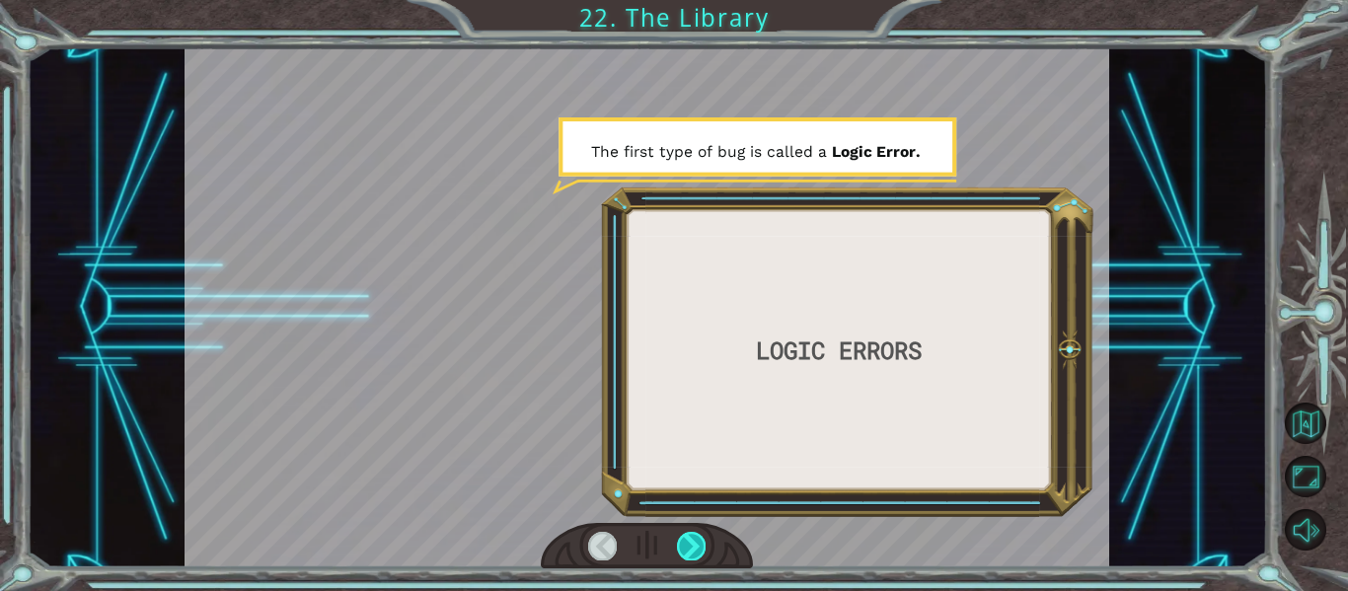
click at [690, 550] on div at bounding box center [691, 546] width 29 height 28
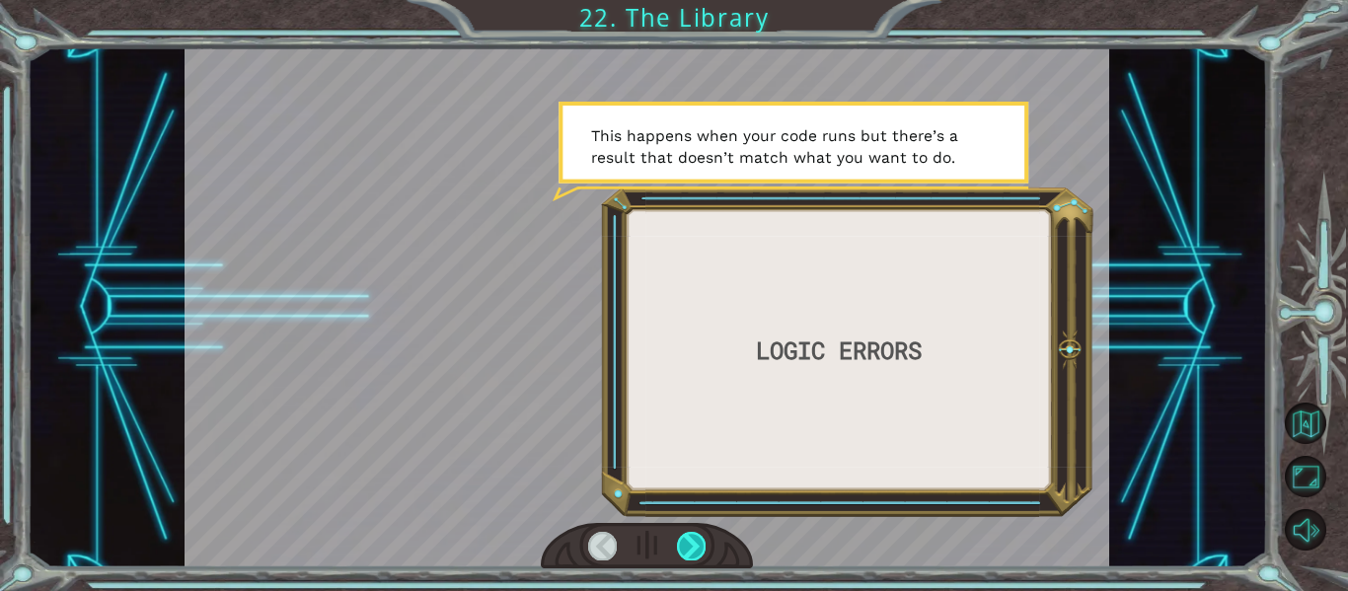
click at [694, 552] on div at bounding box center [691, 546] width 29 height 28
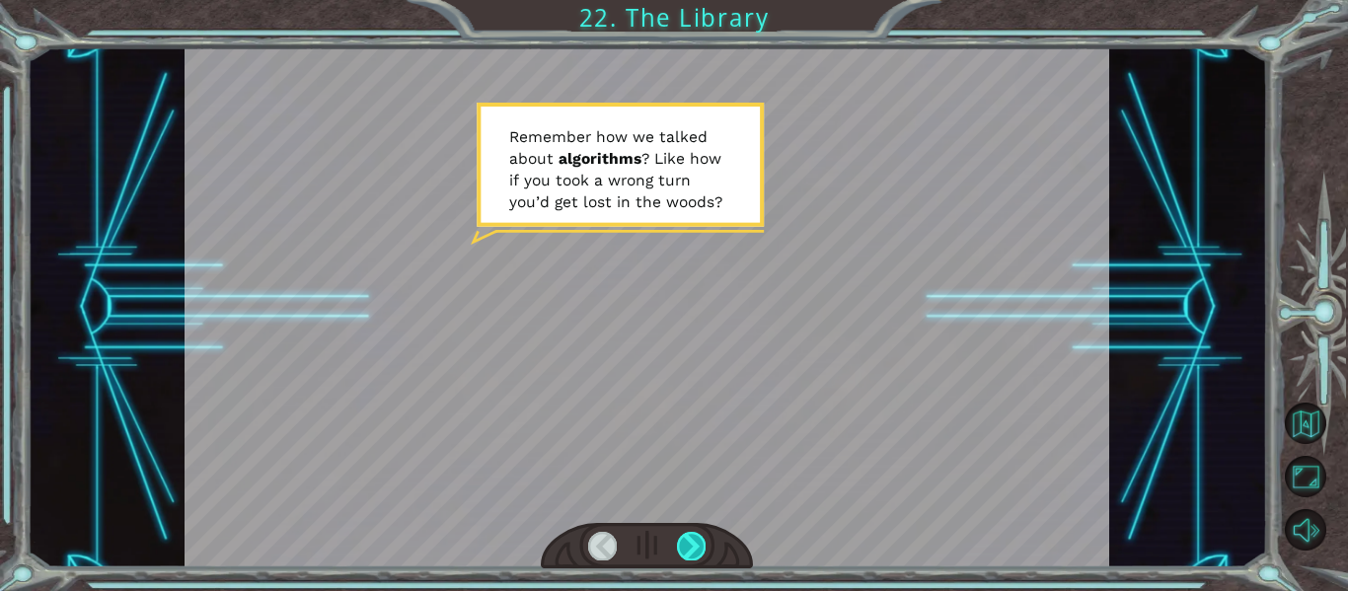
click at [694, 552] on div at bounding box center [691, 546] width 29 height 28
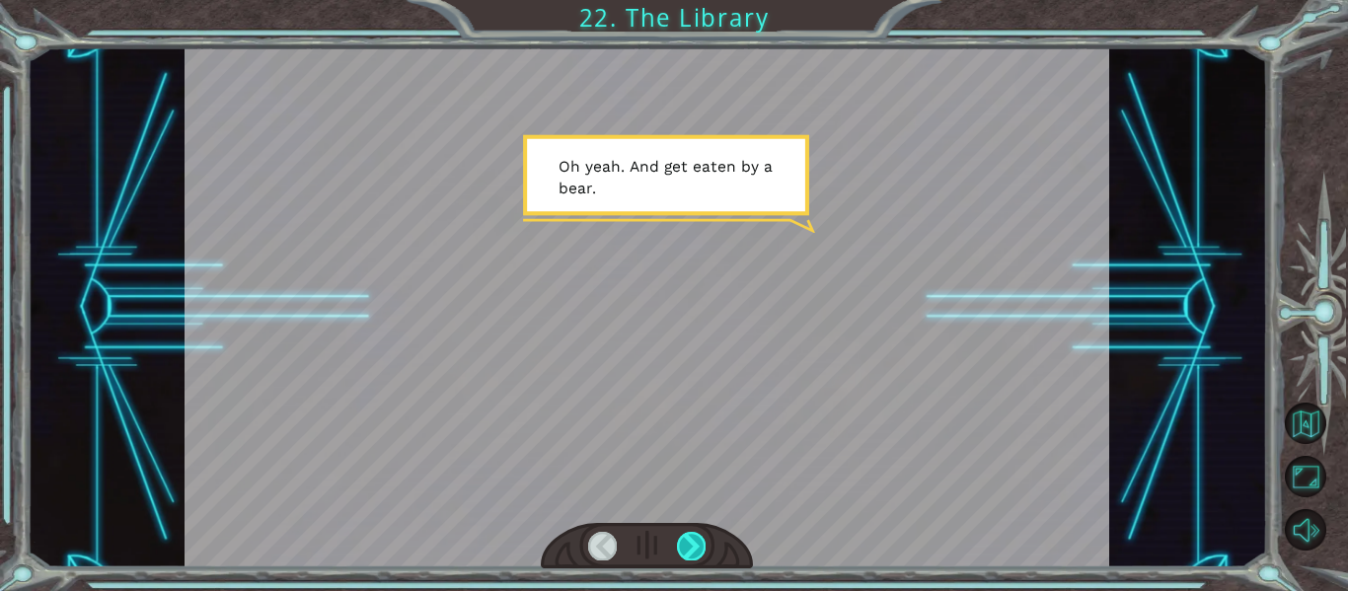
click at [694, 552] on div at bounding box center [691, 546] width 29 height 28
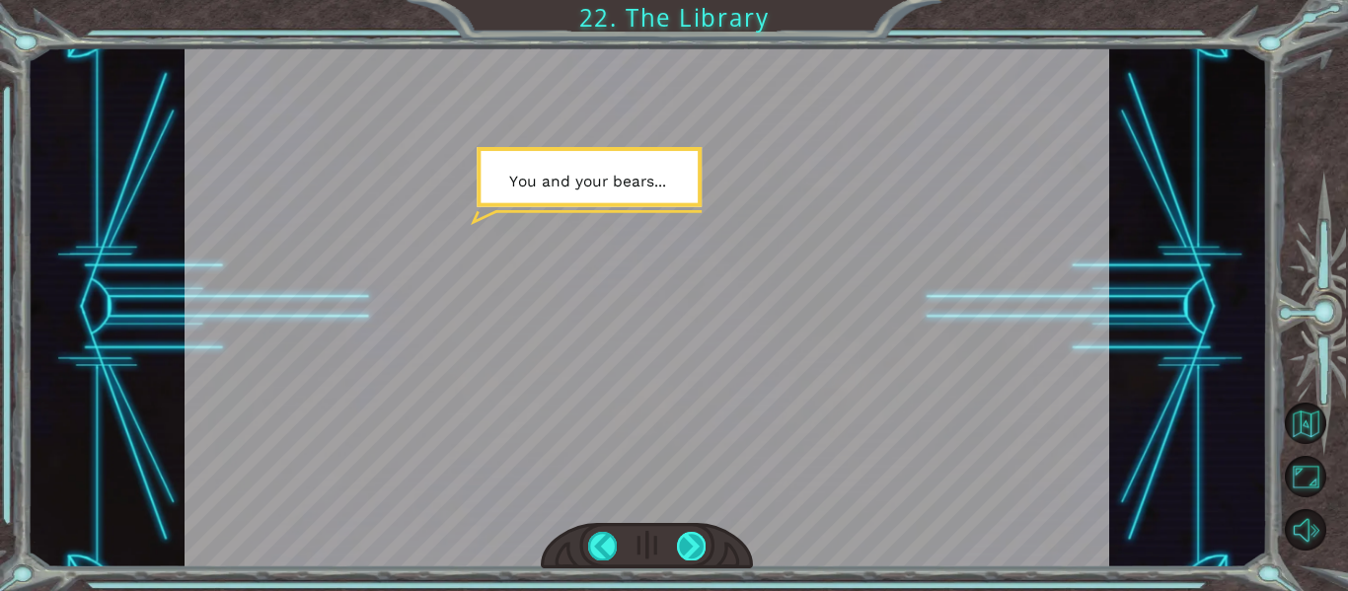
click at [694, 552] on div at bounding box center [691, 546] width 29 height 28
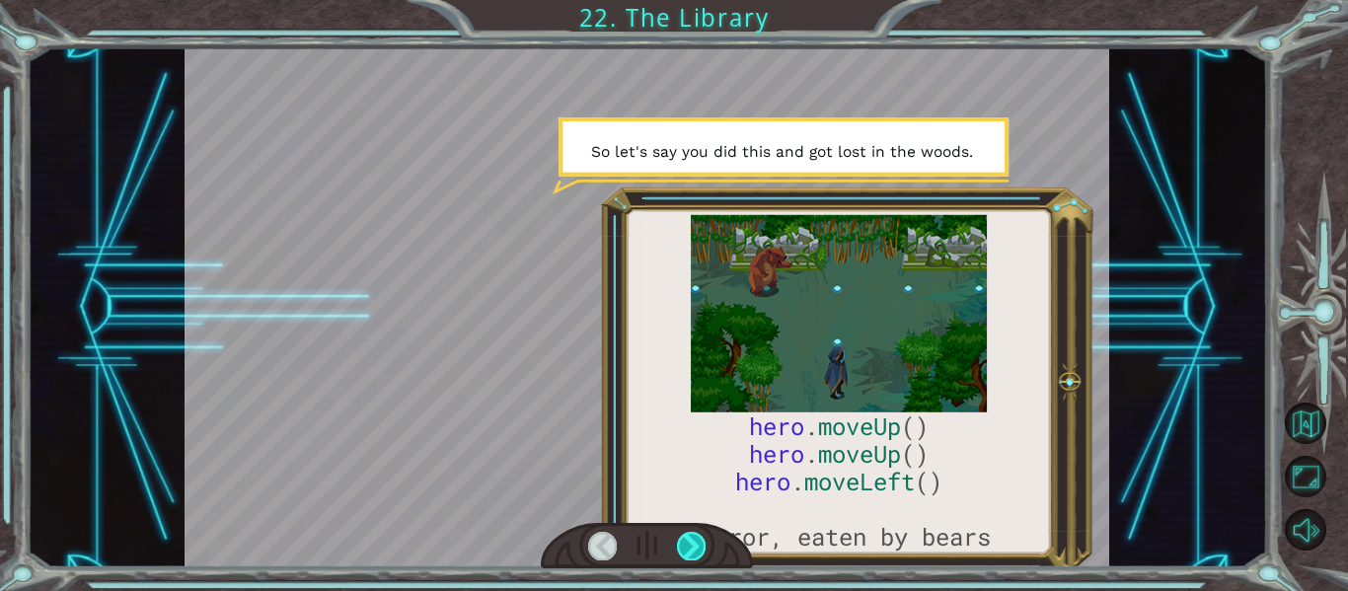
click at [694, 553] on div at bounding box center [691, 546] width 29 height 28
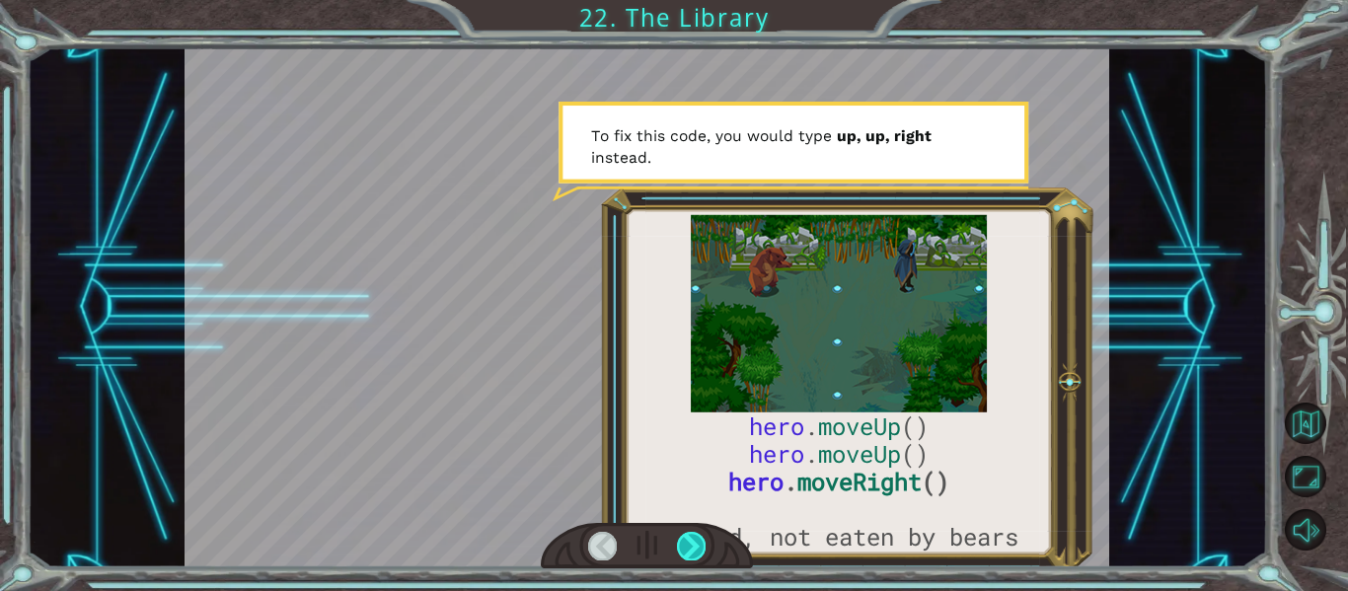
click at [696, 553] on div at bounding box center [691, 546] width 29 height 28
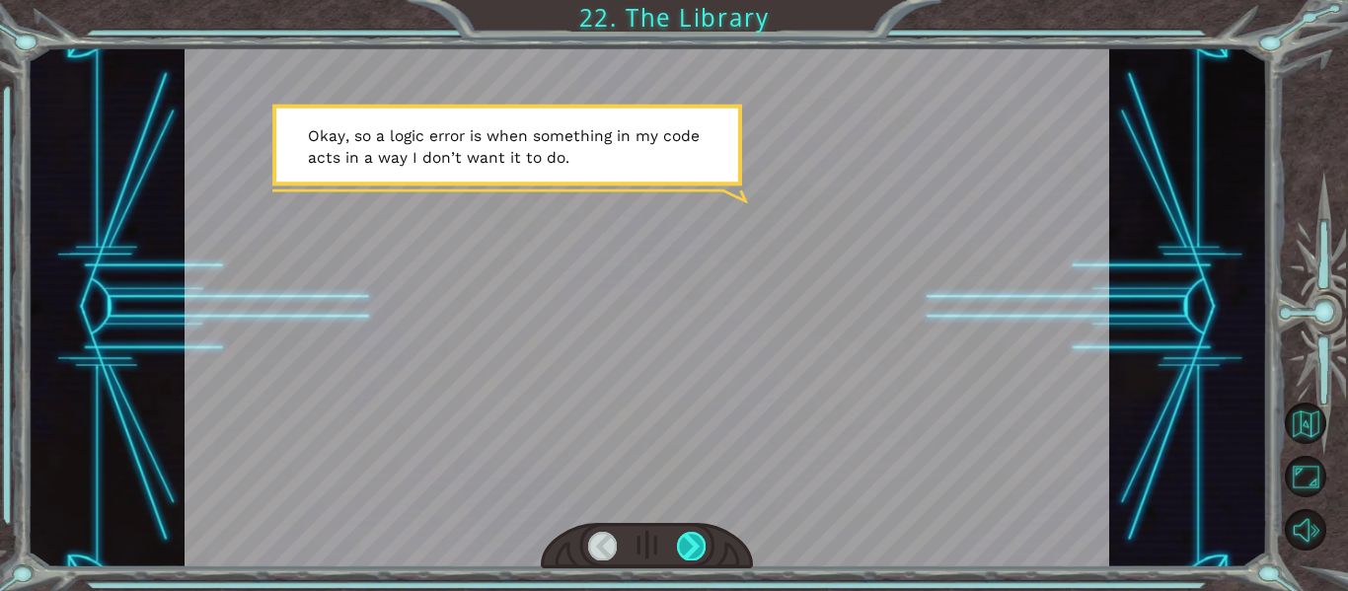
click at [700, 554] on div at bounding box center [691, 546] width 29 height 28
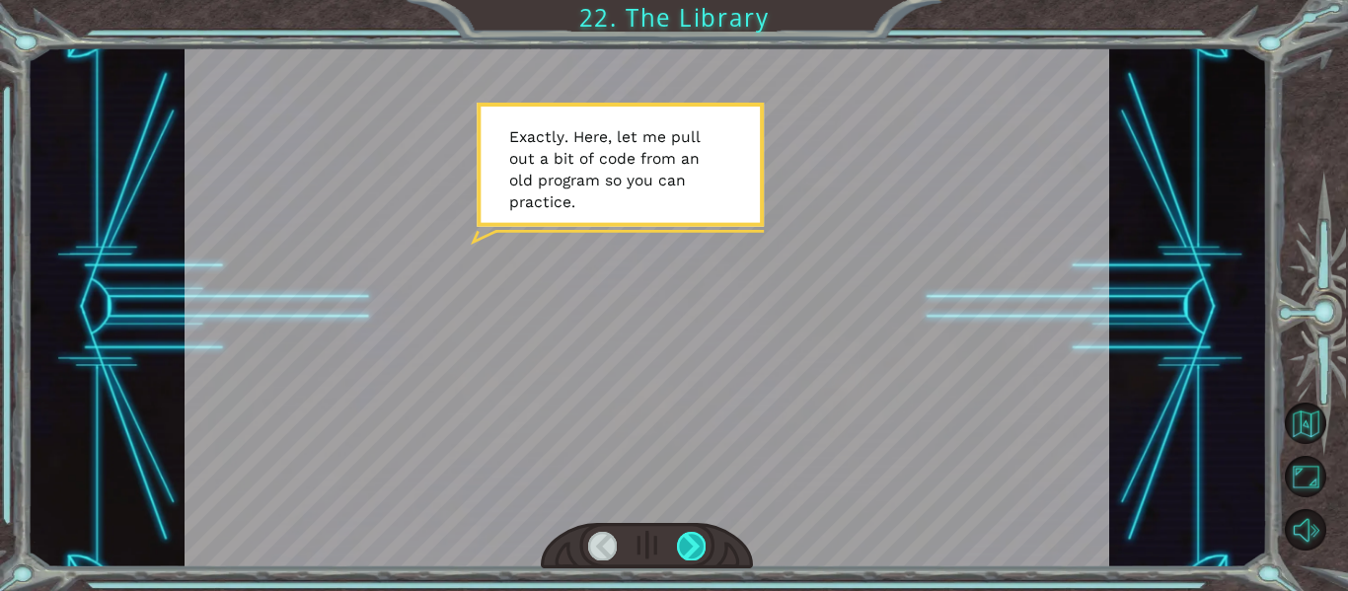
click at [696, 552] on div at bounding box center [691, 546] width 29 height 28
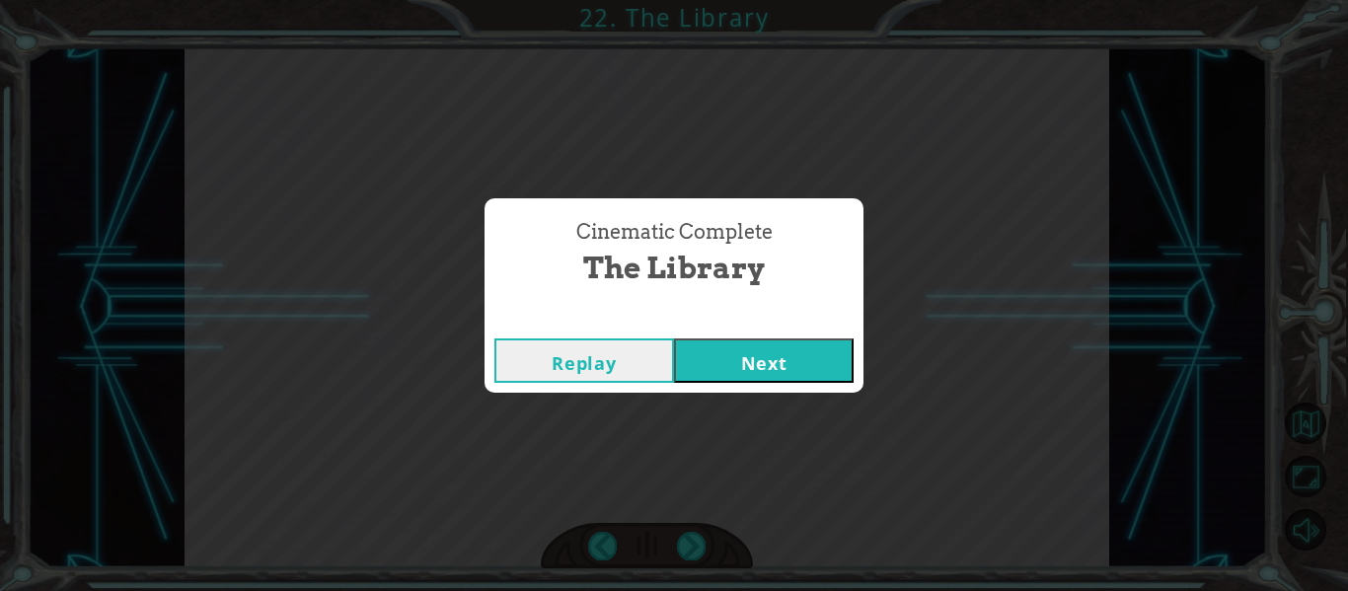
click at [705, 350] on button "Next" at bounding box center [764, 360] width 180 height 44
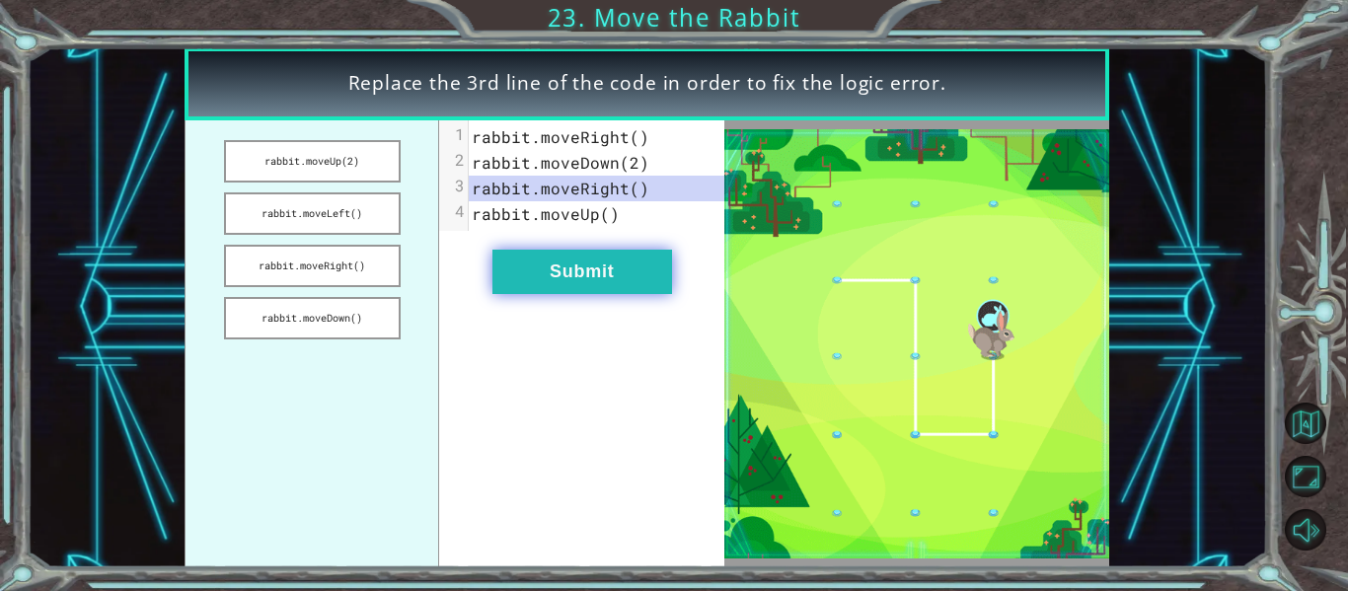
click at [609, 268] on button "Submit" at bounding box center [582, 272] width 180 height 44
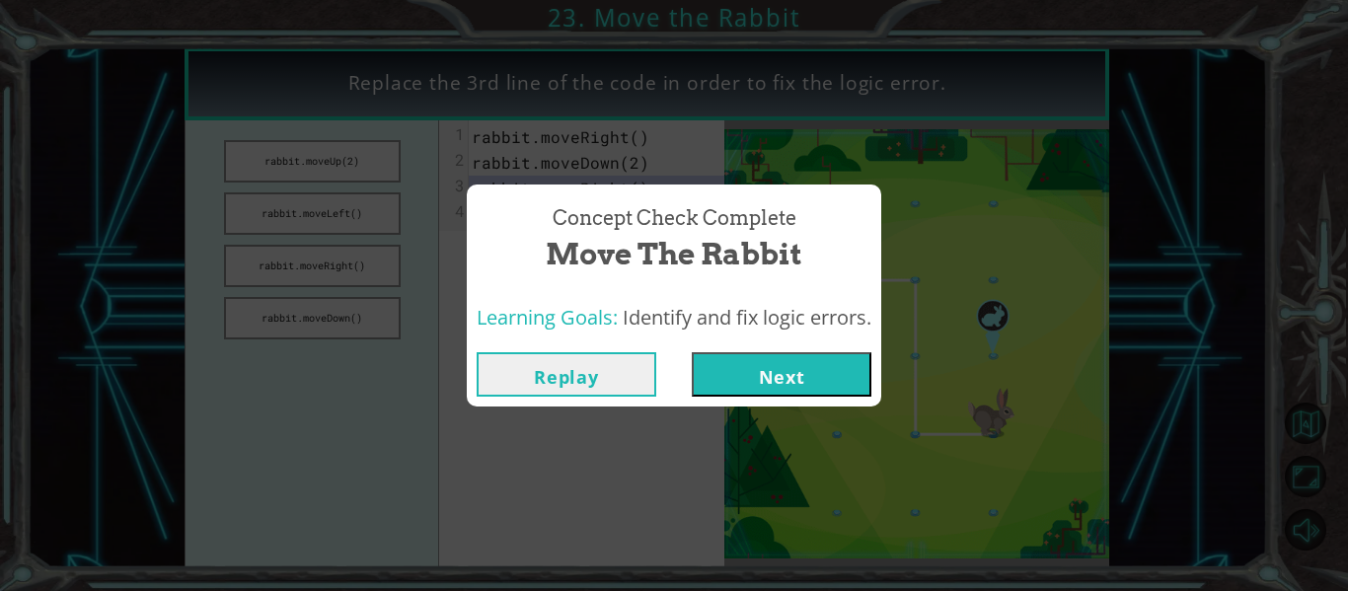
click at [780, 373] on button "Next" at bounding box center [782, 374] width 180 height 44
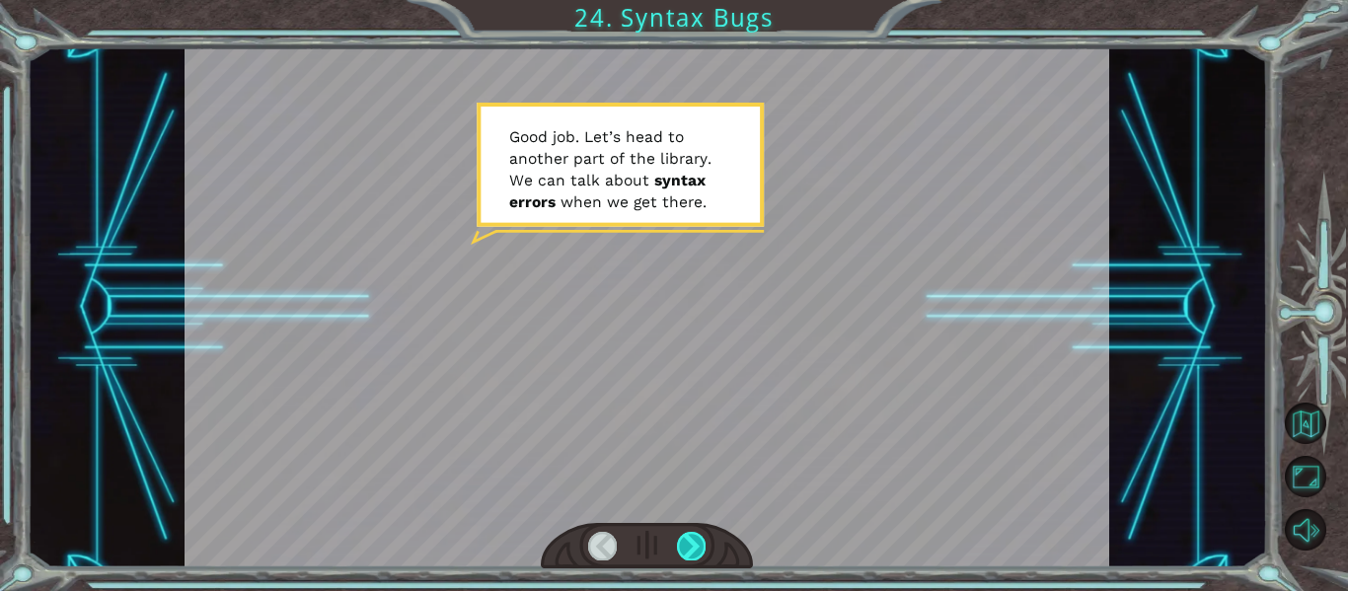
click at [695, 533] on div at bounding box center [691, 546] width 29 height 28
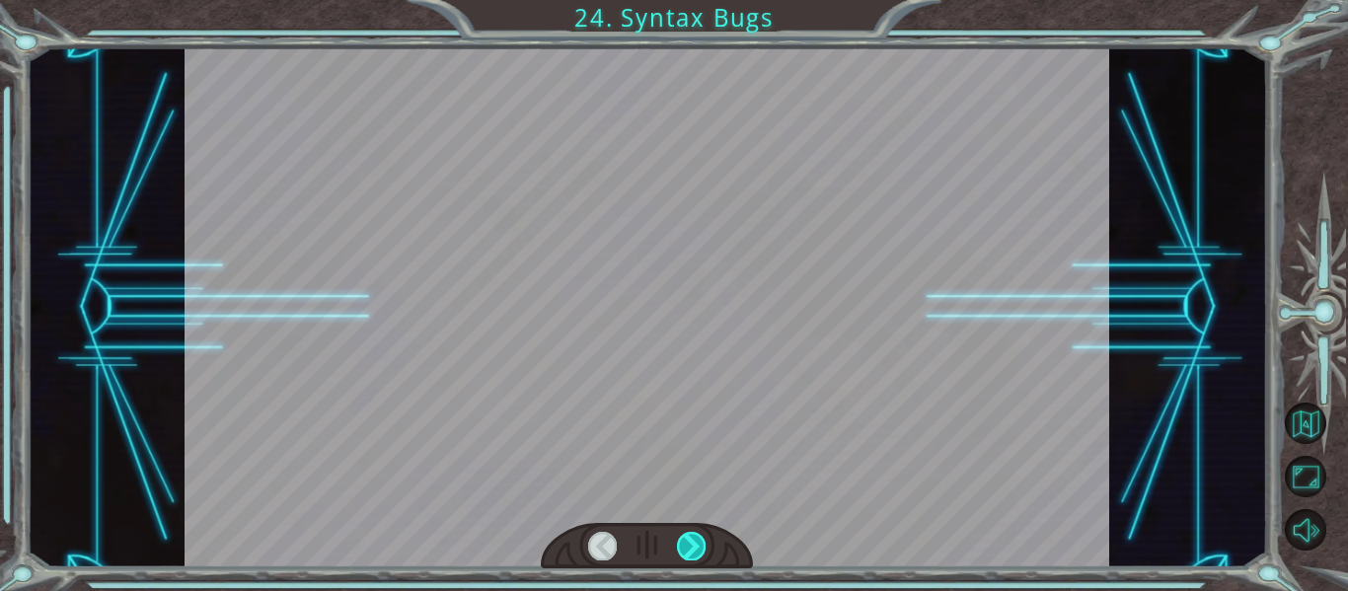
click at [703, 545] on div at bounding box center [691, 546] width 29 height 28
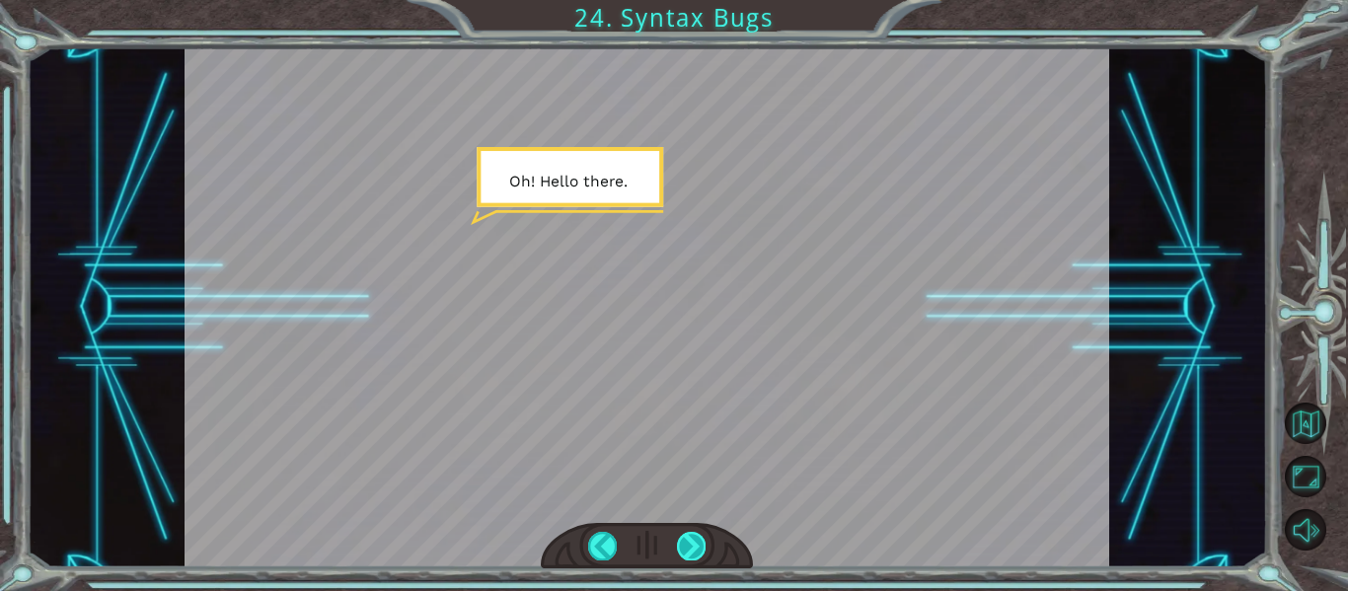
click at [704, 549] on div at bounding box center [691, 546] width 29 height 28
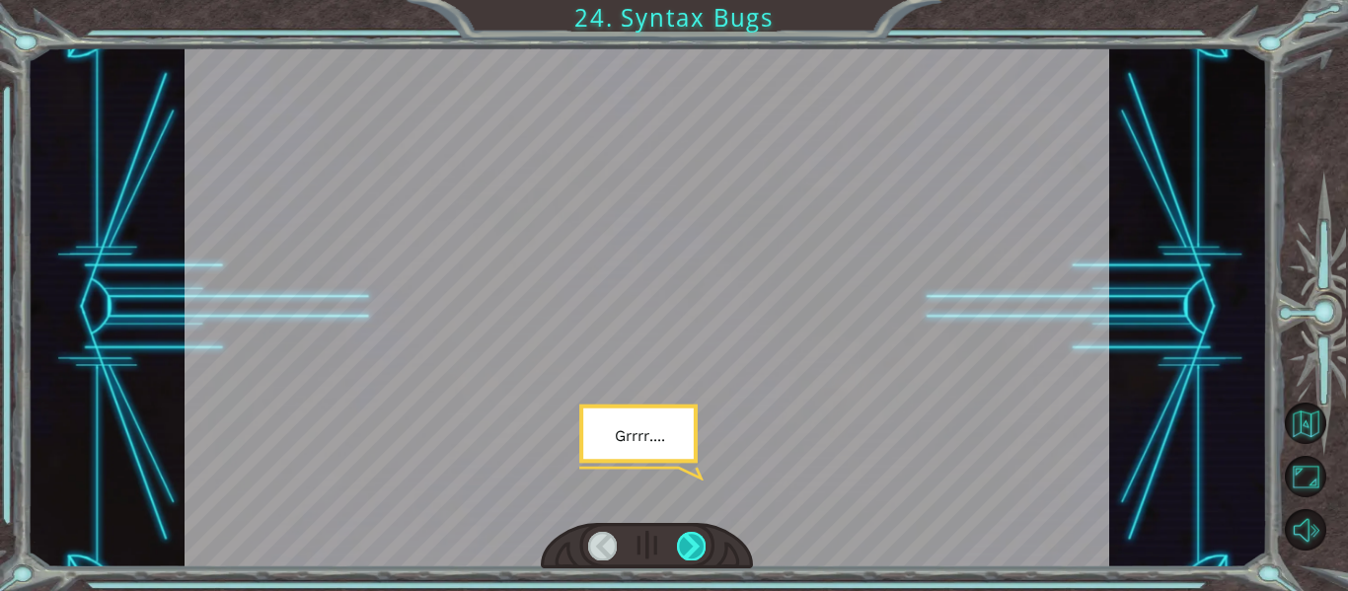
click at [705, 550] on div at bounding box center [691, 546] width 29 height 28
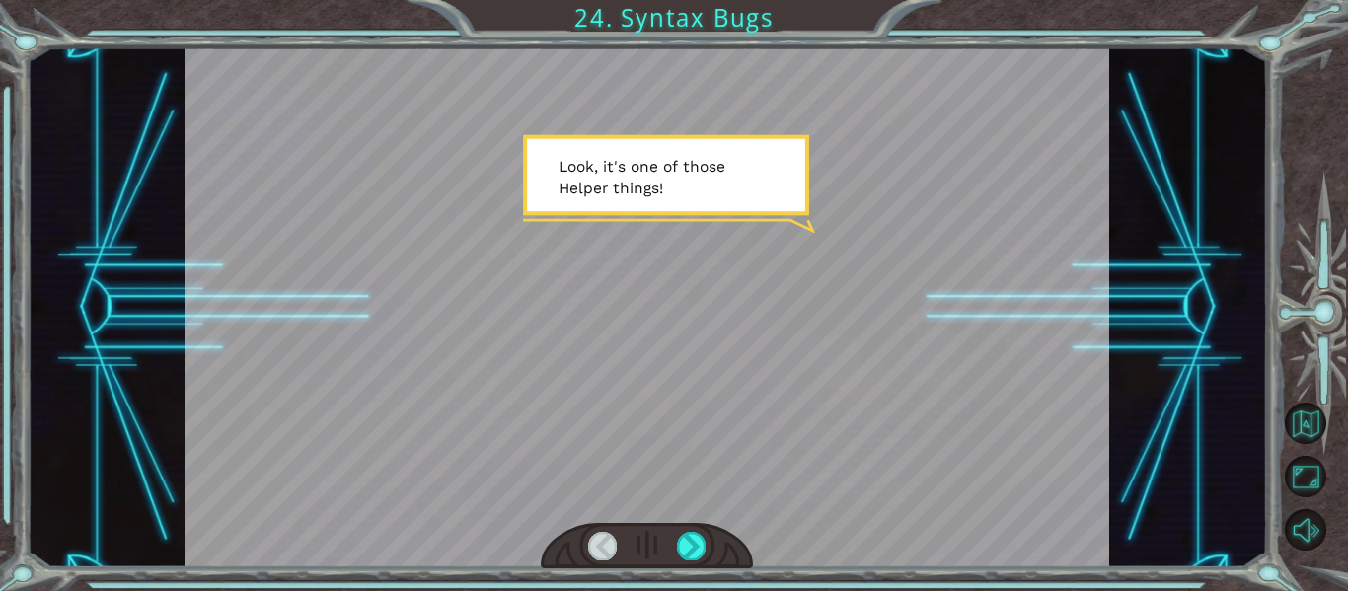
click at [707, 557] on div at bounding box center [647, 546] width 213 height 46
click at [701, 550] on div at bounding box center [691, 546] width 29 height 28
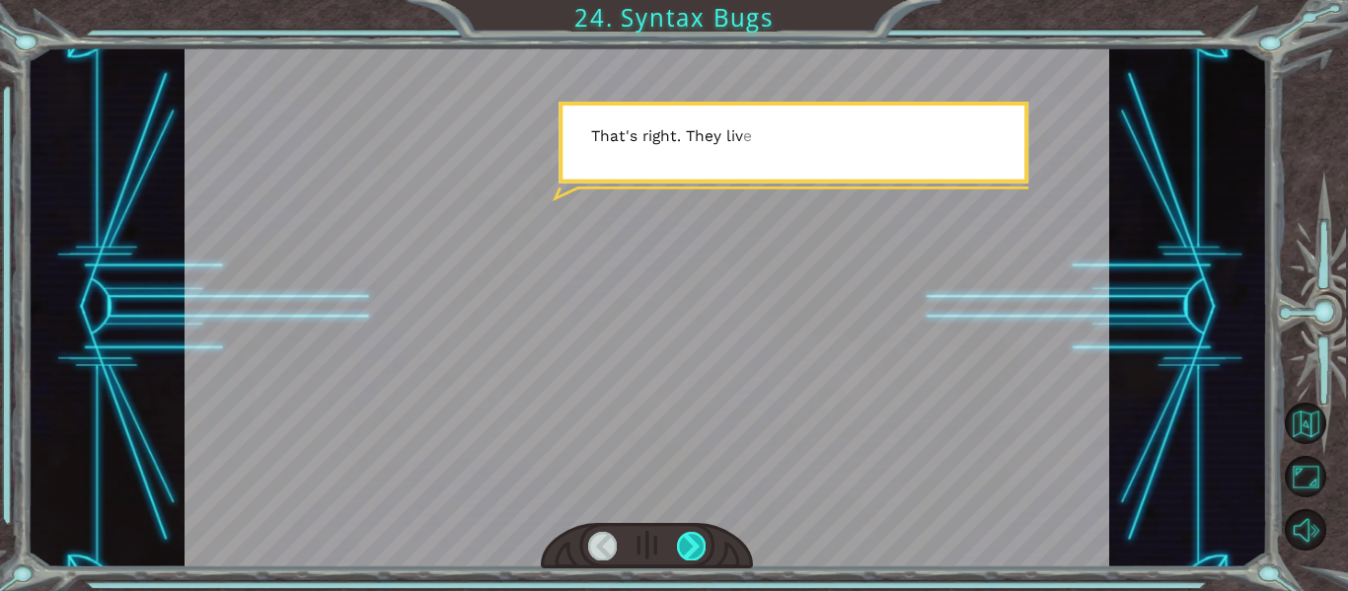
click at [703, 551] on div at bounding box center [691, 546] width 29 height 28
click at [704, 553] on div at bounding box center [691, 546] width 29 height 28
click at [701, 552] on div at bounding box center [691, 546] width 29 height 28
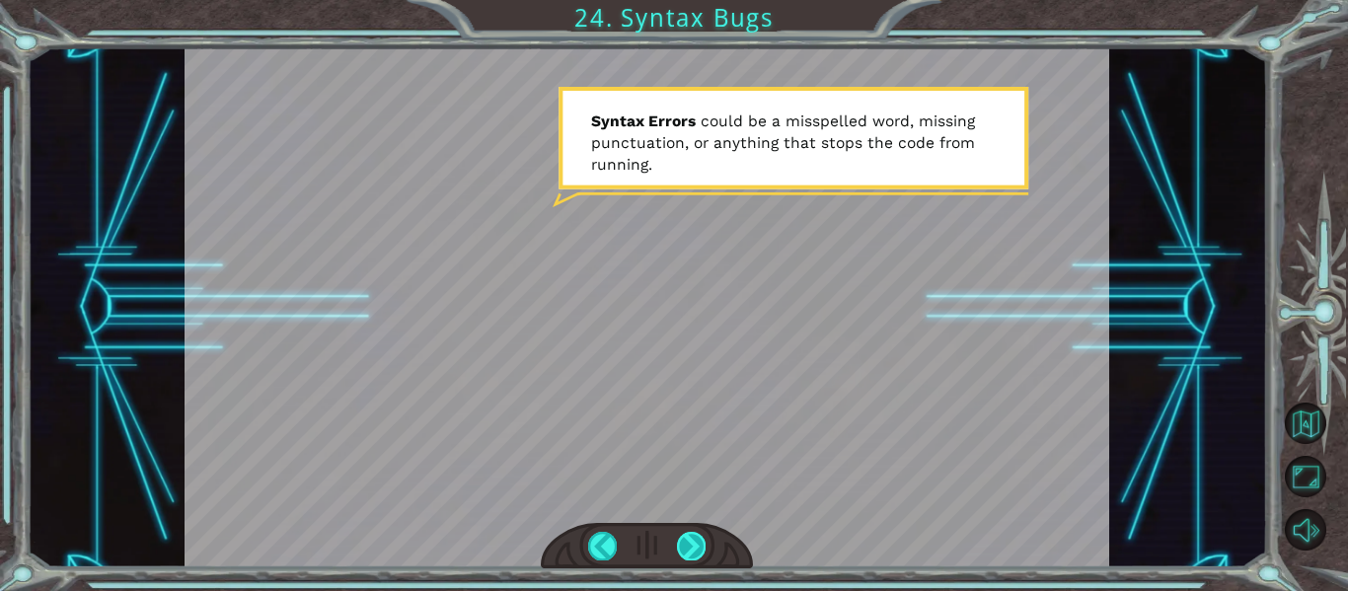
click at [699, 543] on div at bounding box center [691, 546] width 29 height 28
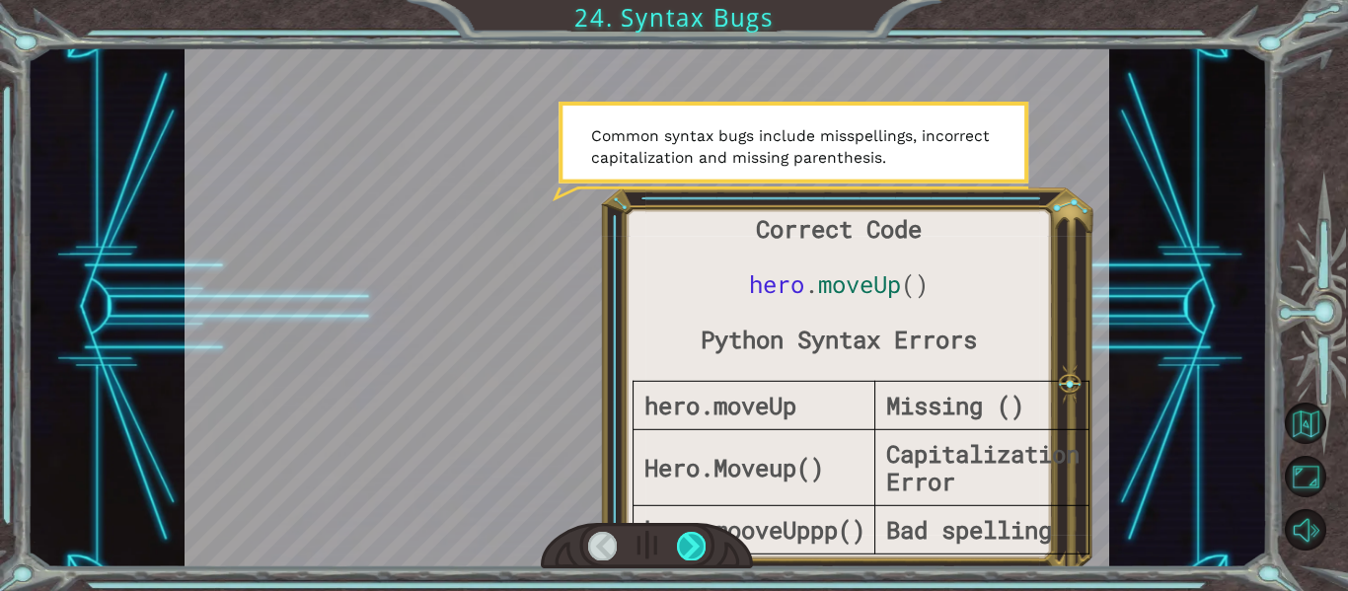
click at [698, 544] on div at bounding box center [691, 546] width 29 height 28
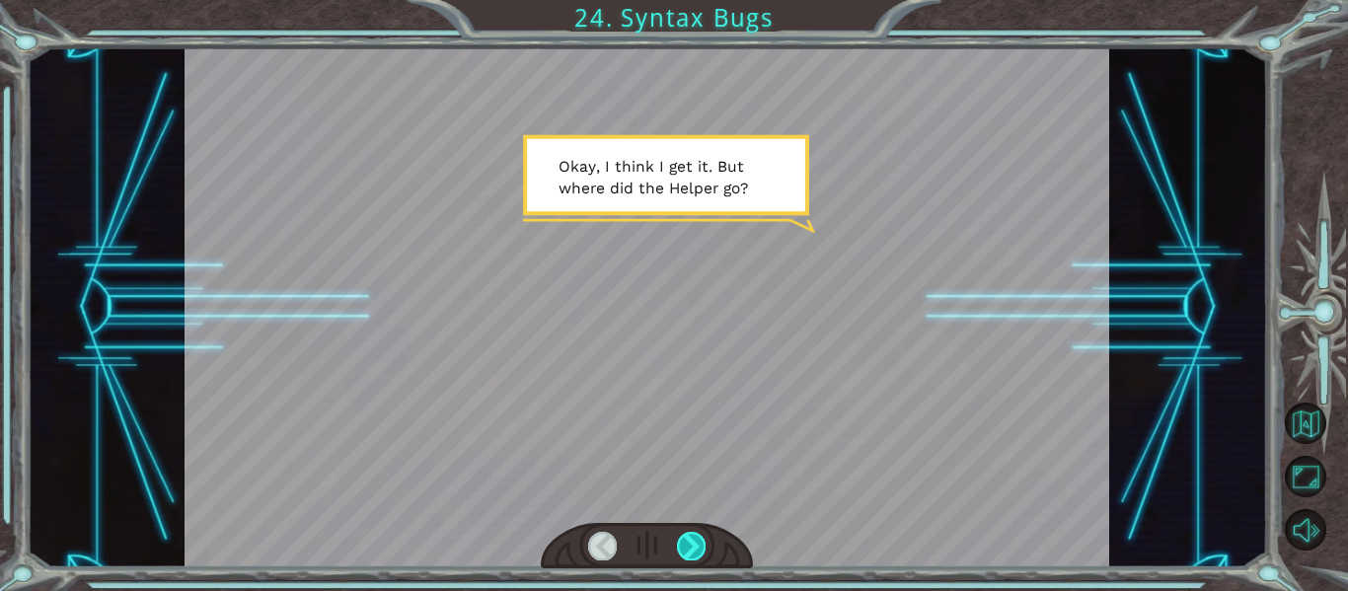
click at [698, 550] on div at bounding box center [691, 546] width 29 height 28
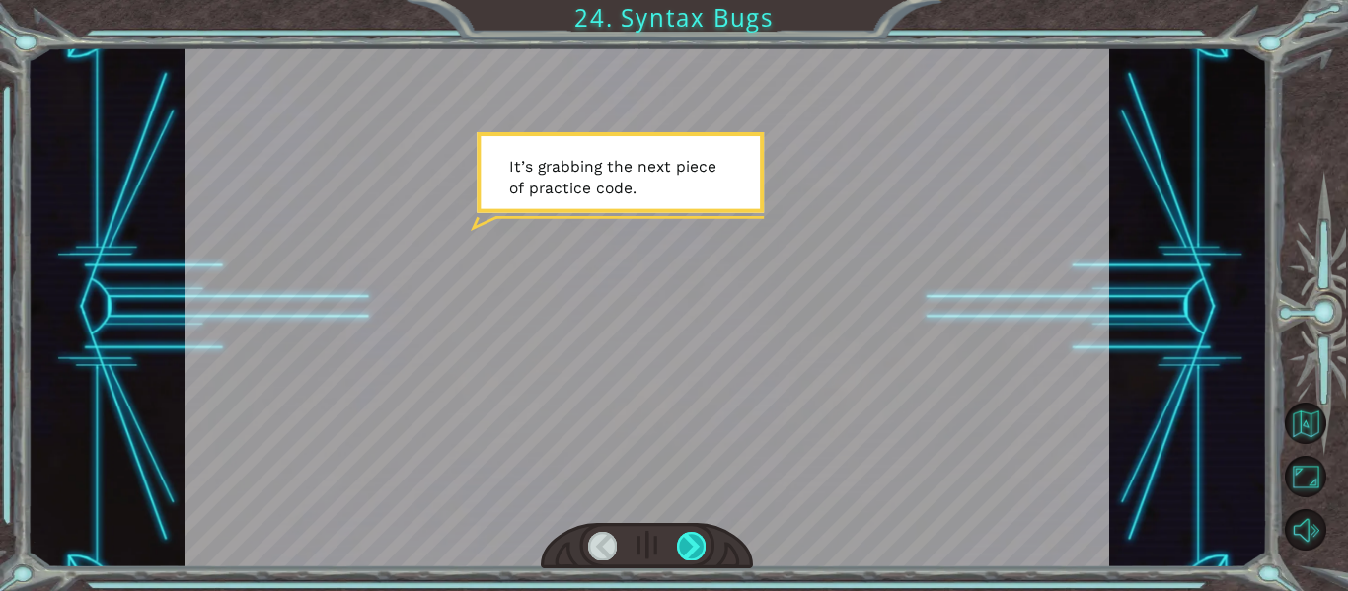
click at [699, 552] on div at bounding box center [691, 546] width 29 height 28
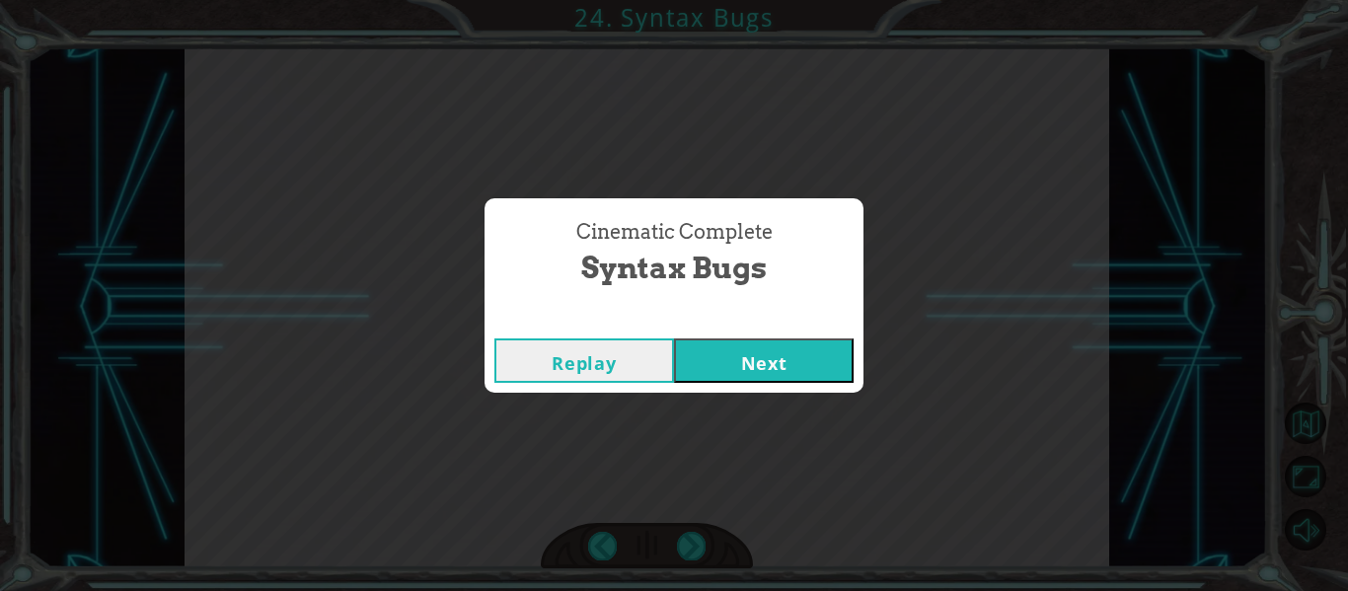
click at [730, 371] on button "Next" at bounding box center [764, 360] width 180 height 44
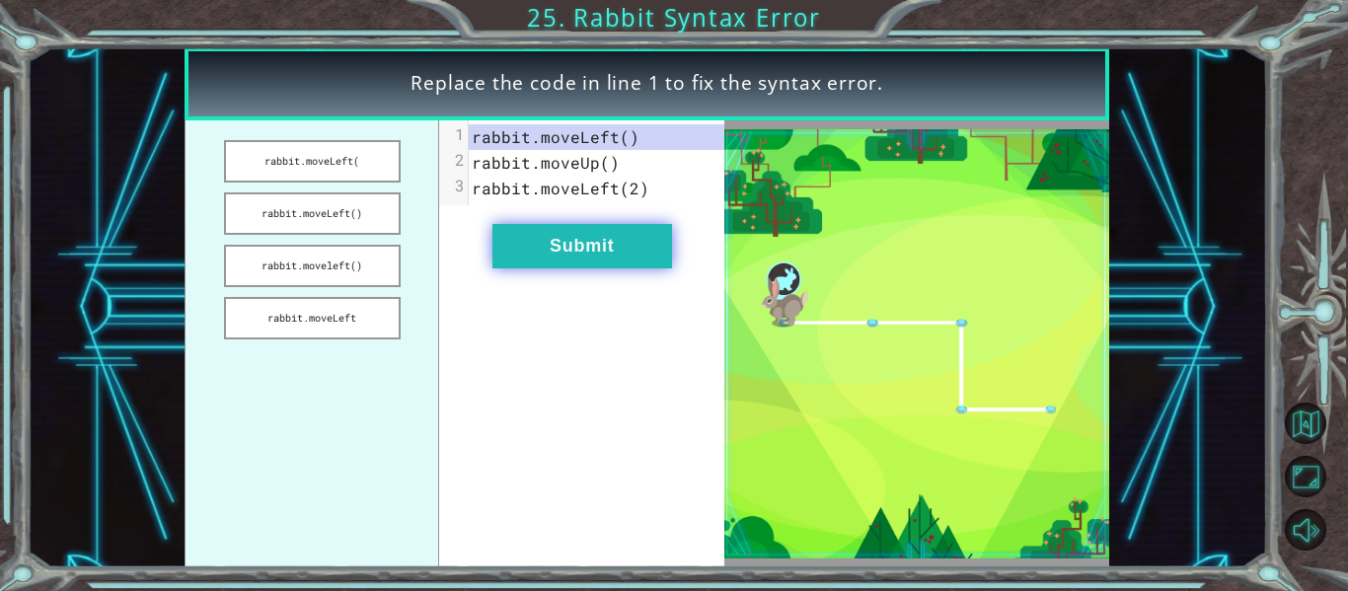
click at [594, 261] on button "Submit" at bounding box center [582, 246] width 180 height 44
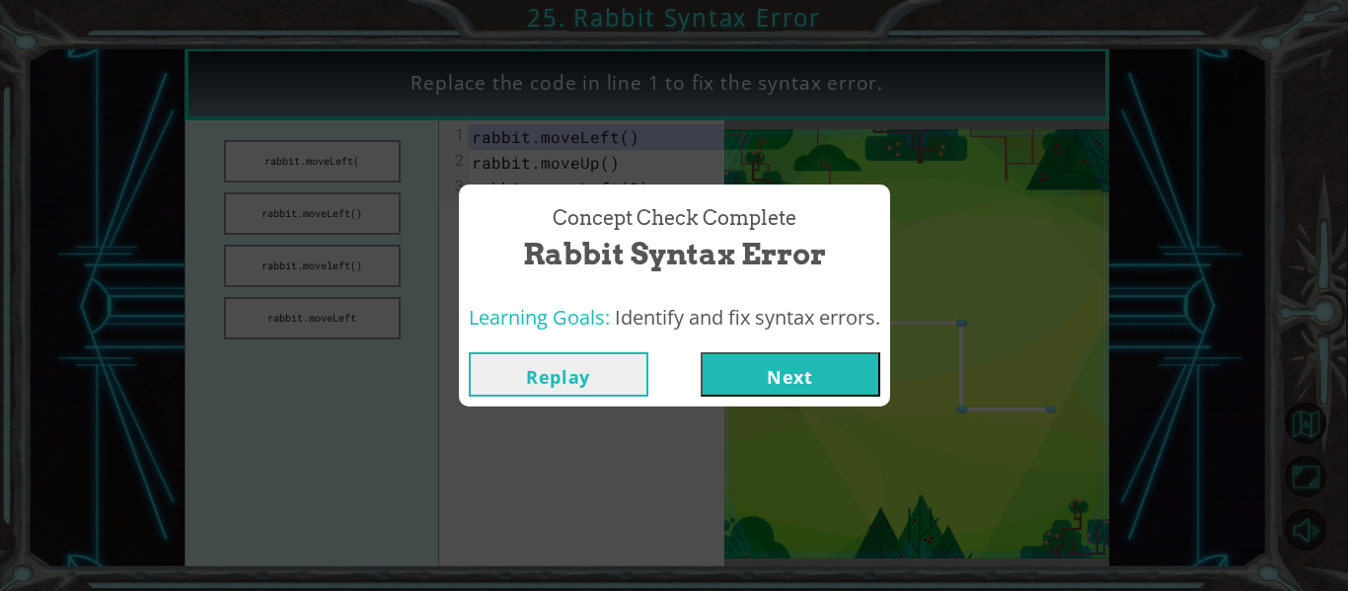
click at [755, 365] on button "Next" at bounding box center [791, 374] width 180 height 44
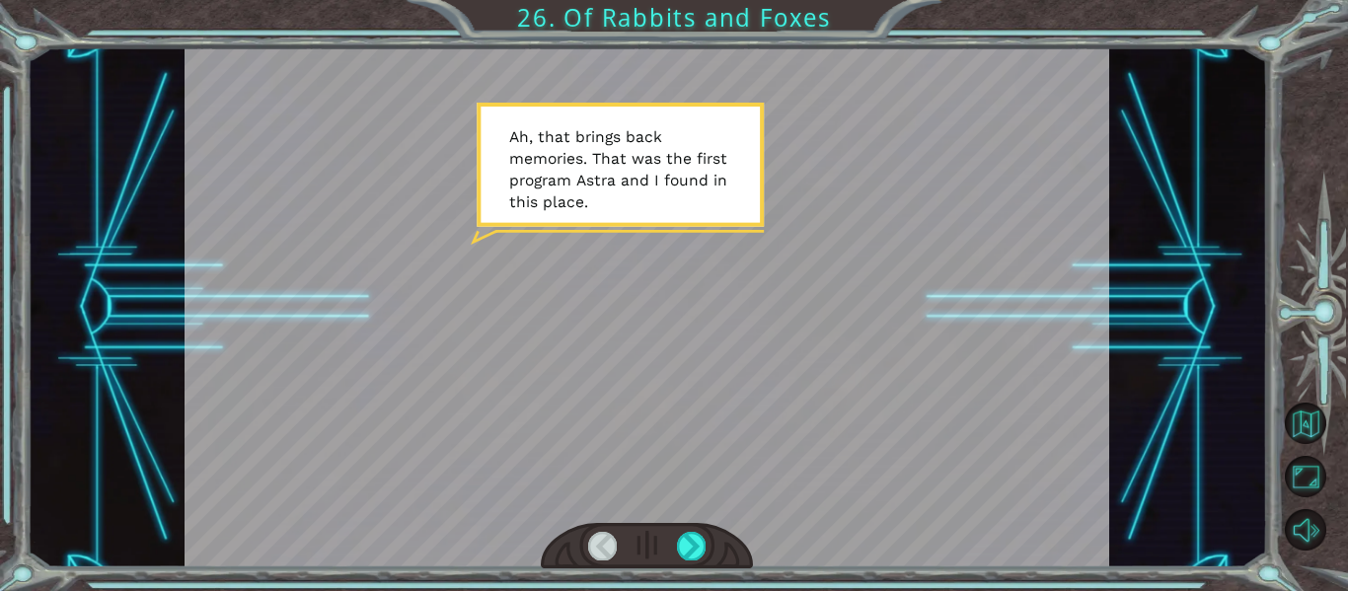
click at [712, 536] on div at bounding box center [647, 546] width 213 height 46
click at [695, 546] on div at bounding box center [691, 546] width 29 height 28
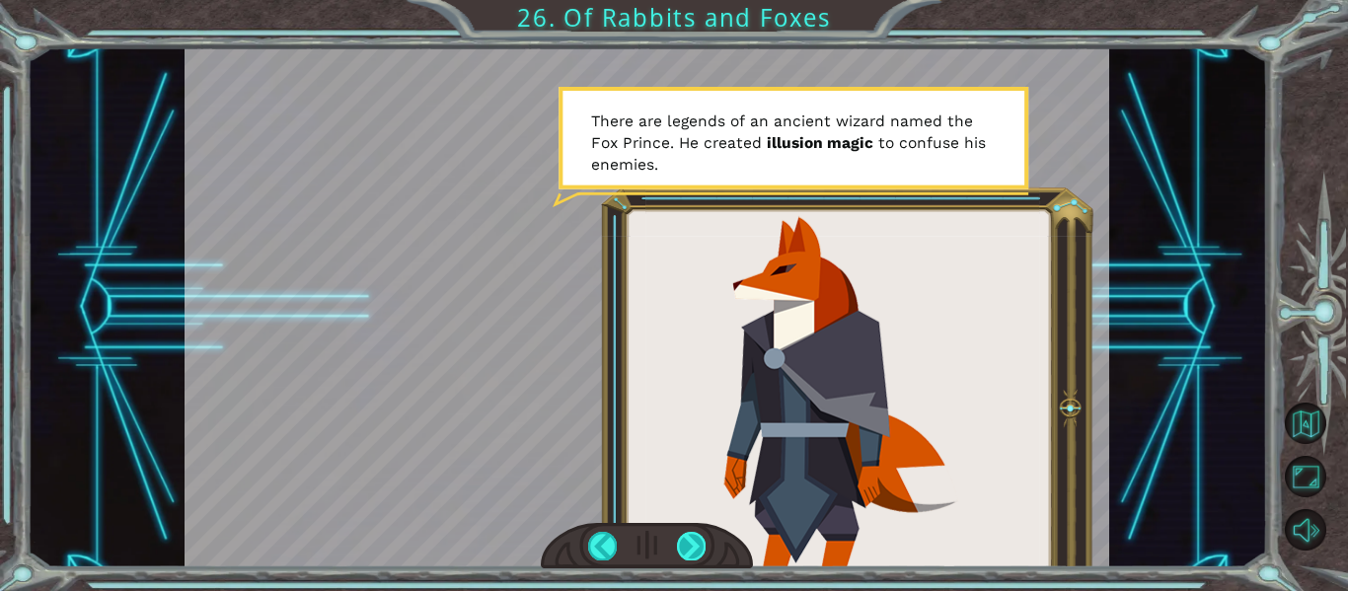
click at [696, 548] on div at bounding box center [691, 546] width 29 height 28
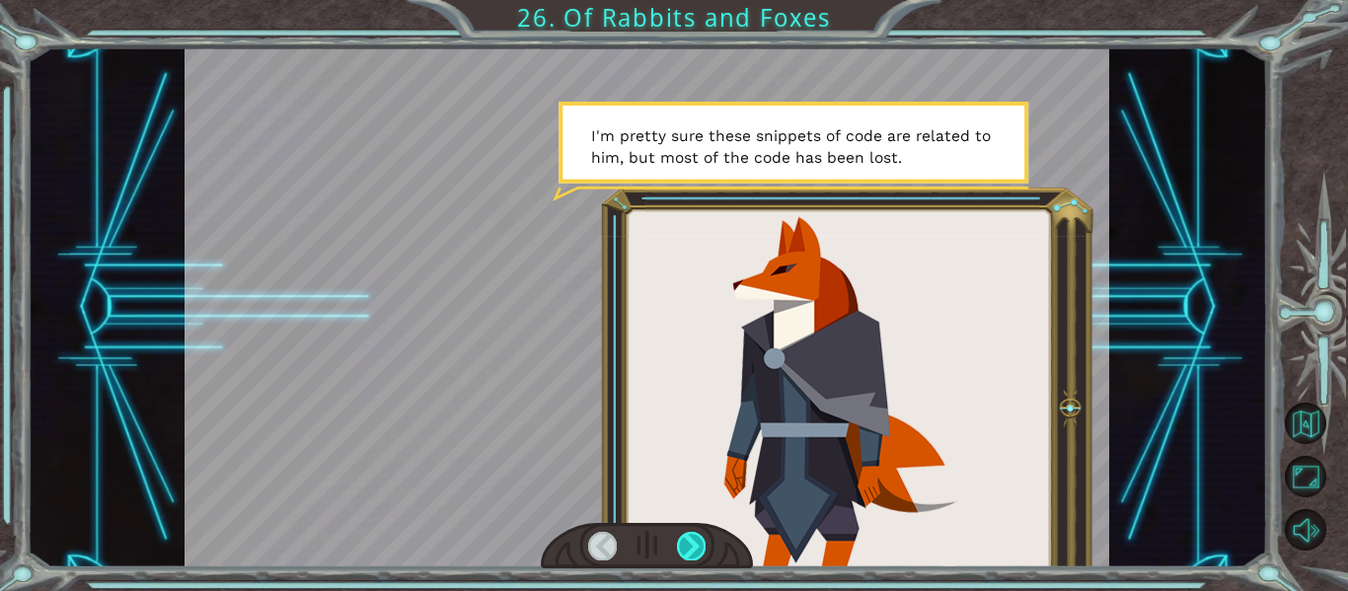
click at [696, 548] on div at bounding box center [691, 546] width 29 height 28
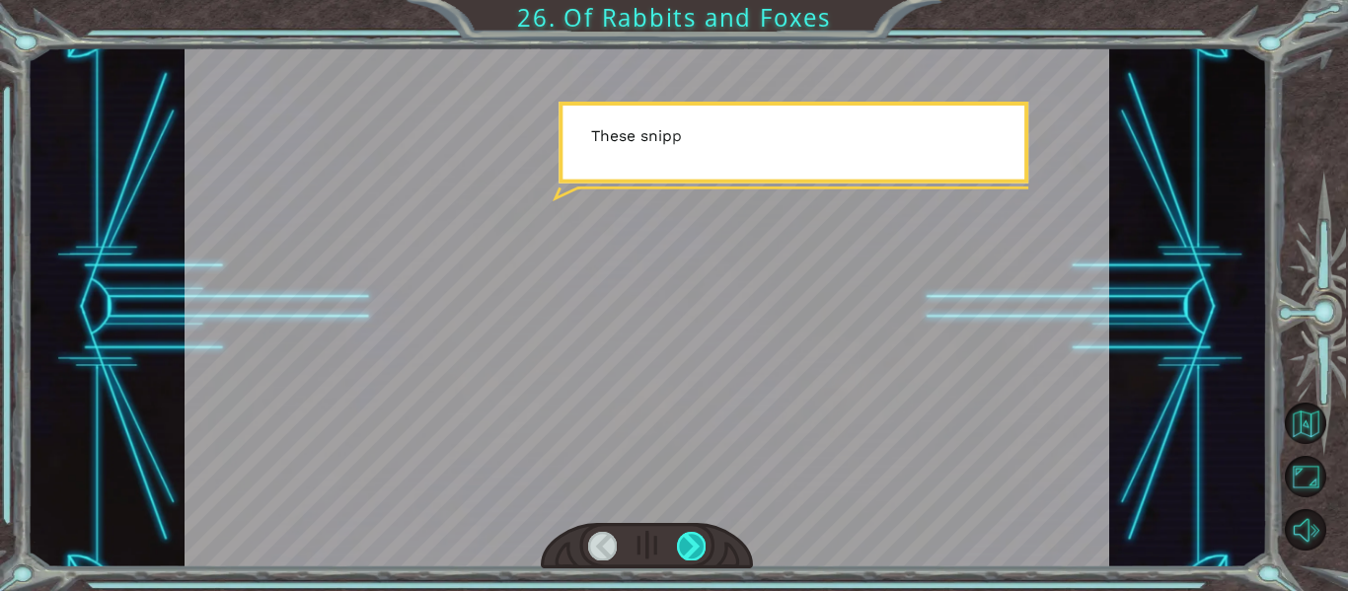
click at [696, 548] on div at bounding box center [691, 546] width 29 height 28
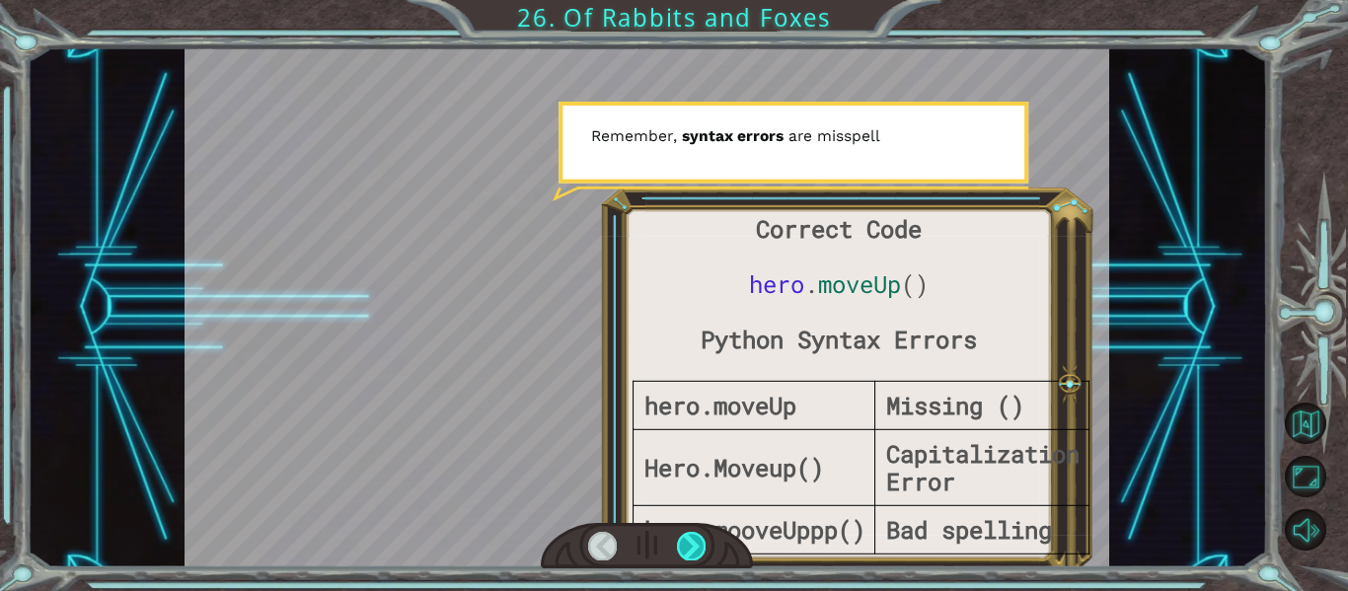
click at [696, 548] on div at bounding box center [691, 546] width 29 height 28
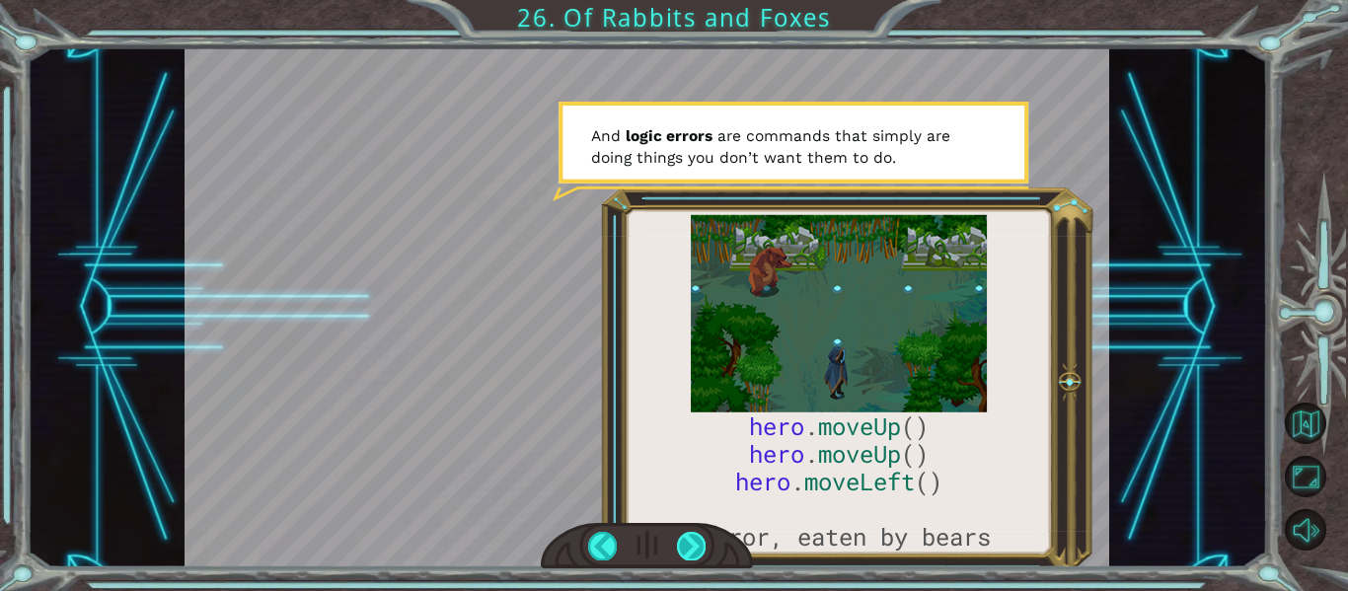
click at [696, 548] on div at bounding box center [691, 546] width 29 height 28
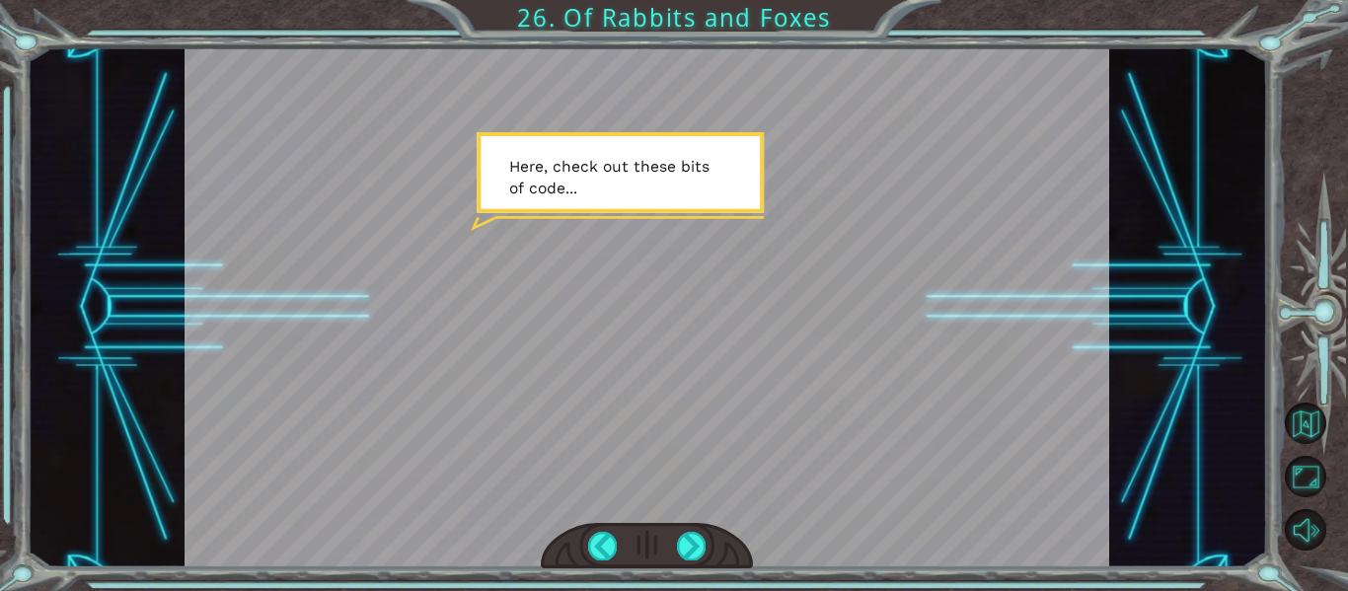
drag, startPoint x: 696, startPoint y: 548, endPoint x: 856, endPoint y: 635, distance: 181.9
click at [856, 590] on html "hero . moveUp () hero . moveUp () hero . moveLeft () #error, eaten by bears A h…" at bounding box center [674, 295] width 1348 height 591
click at [700, 532] on div at bounding box center [691, 546] width 29 height 28
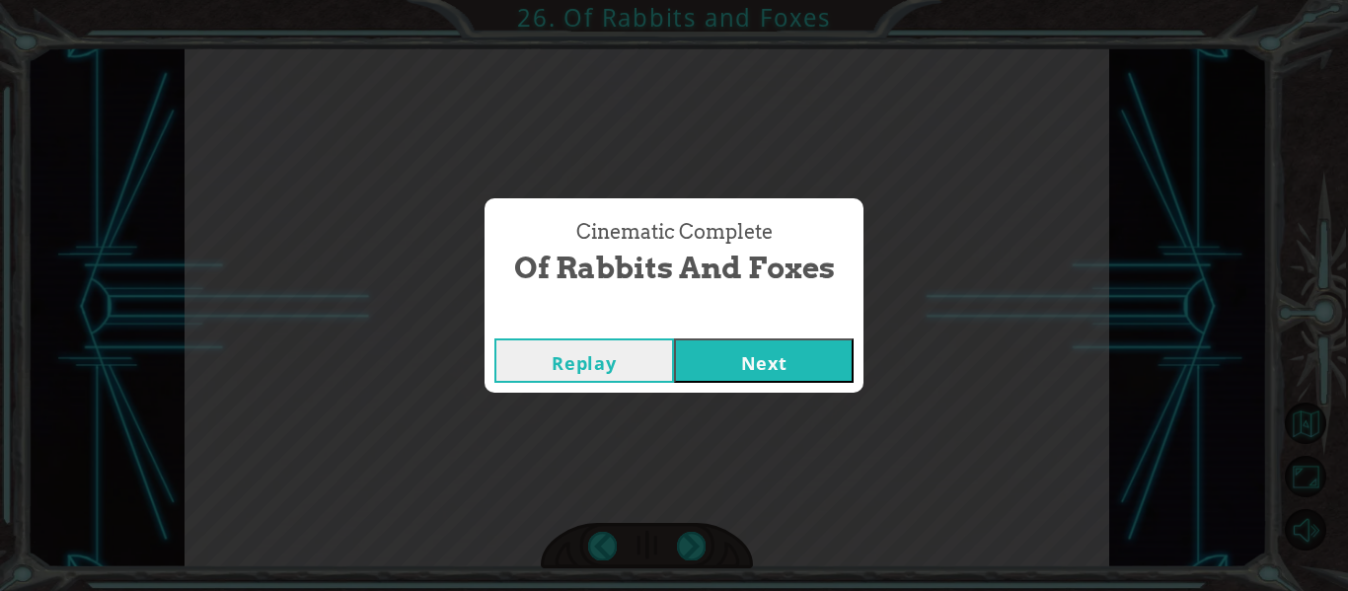
click at [688, 382] on div "Replay Next" at bounding box center [674, 361] width 379 height 64
click at [798, 352] on button "Next" at bounding box center [764, 360] width 180 height 44
